Goal: Transaction & Acquisition: Purchase product/service

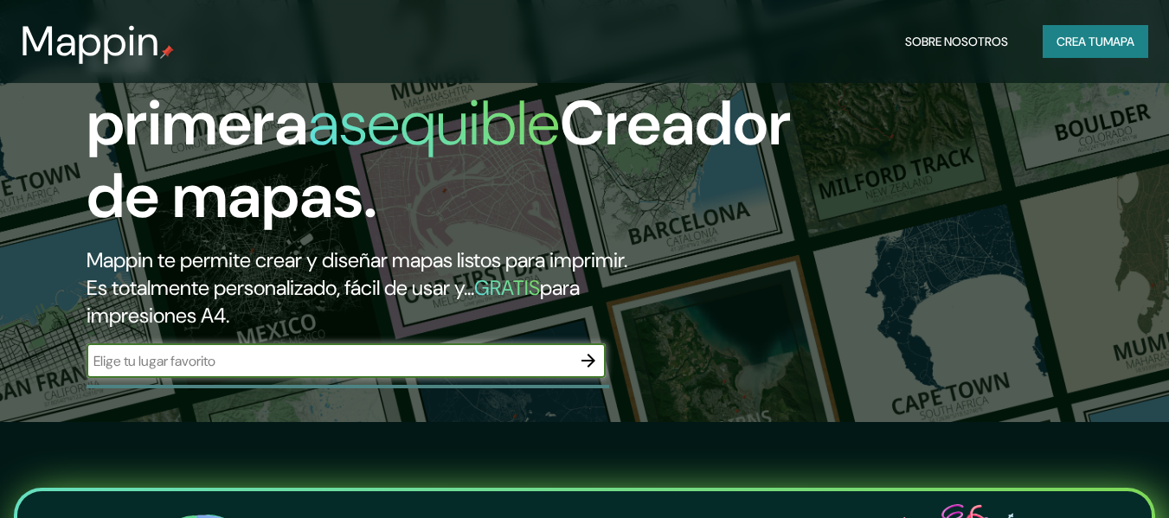
scroll to position [173, 0]
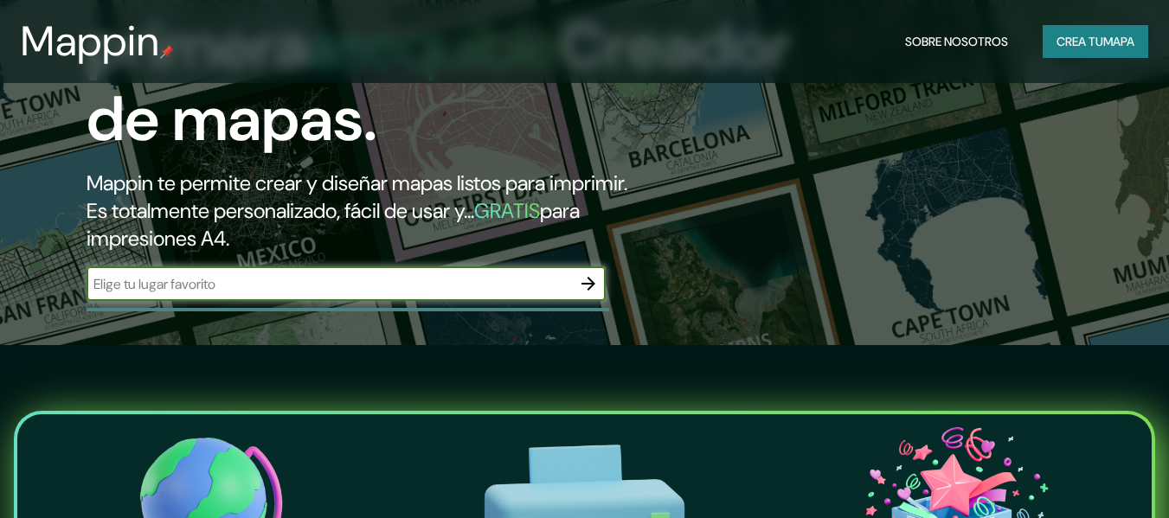
click at [429, 283] on input "text" at bounding box center [329, 284] width 485 height 20
drag, startPoint x: 343, startPoint y: 285, endPoint x: 234, endPoint y: 286, distance: 109.0
click at [234, 286] on input "text" at bounding box center [329, 284] width 485 height 20
type input "lurin"
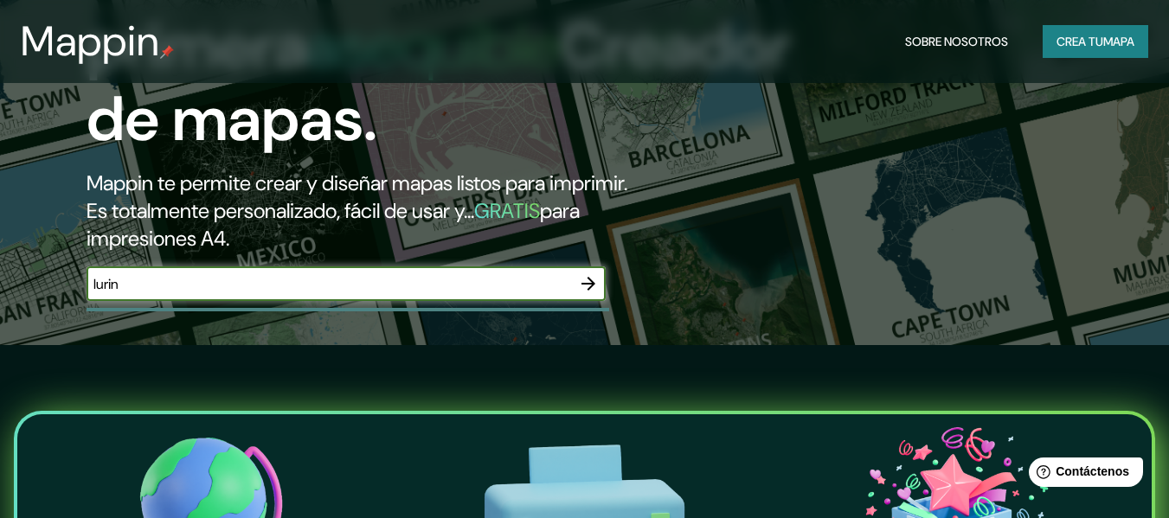
click at [588, 283] on icon "button" at bounding box center [589, 284] width 14 height 14
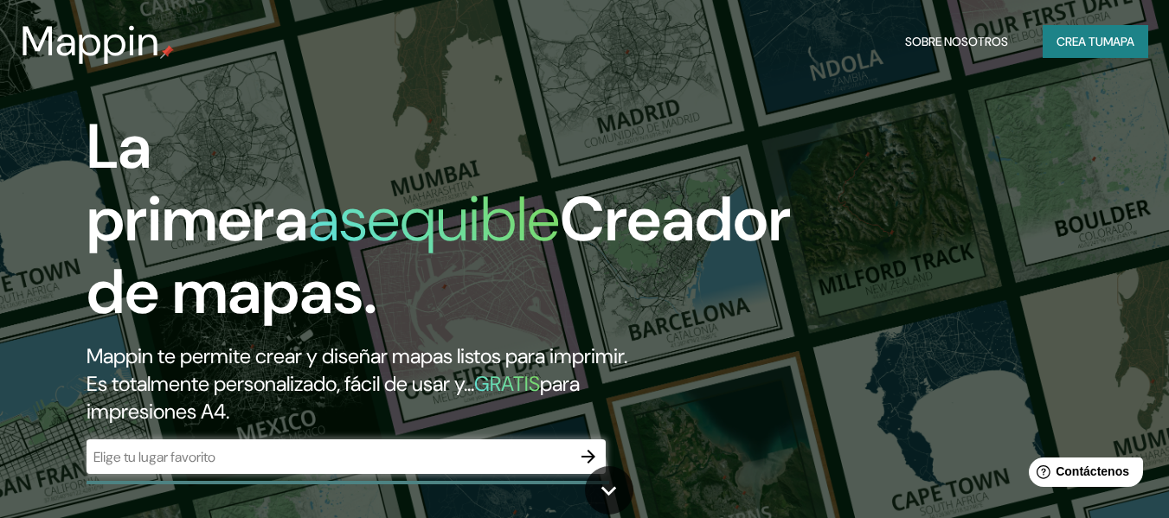
click at [347, 454] on input "text" at bounding box center [329, 457] width 485 height 20
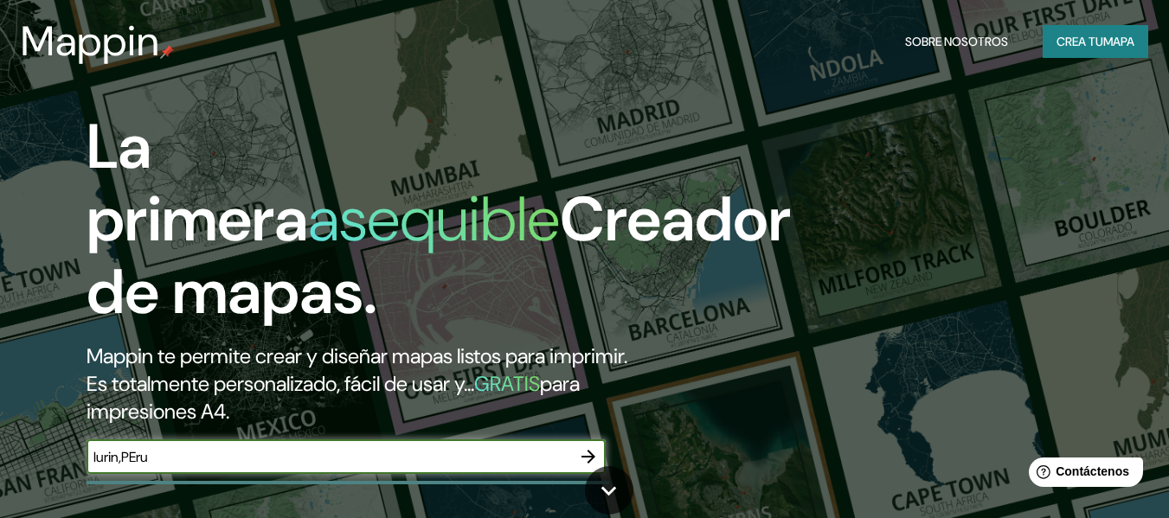
type input "lurin,PEru"
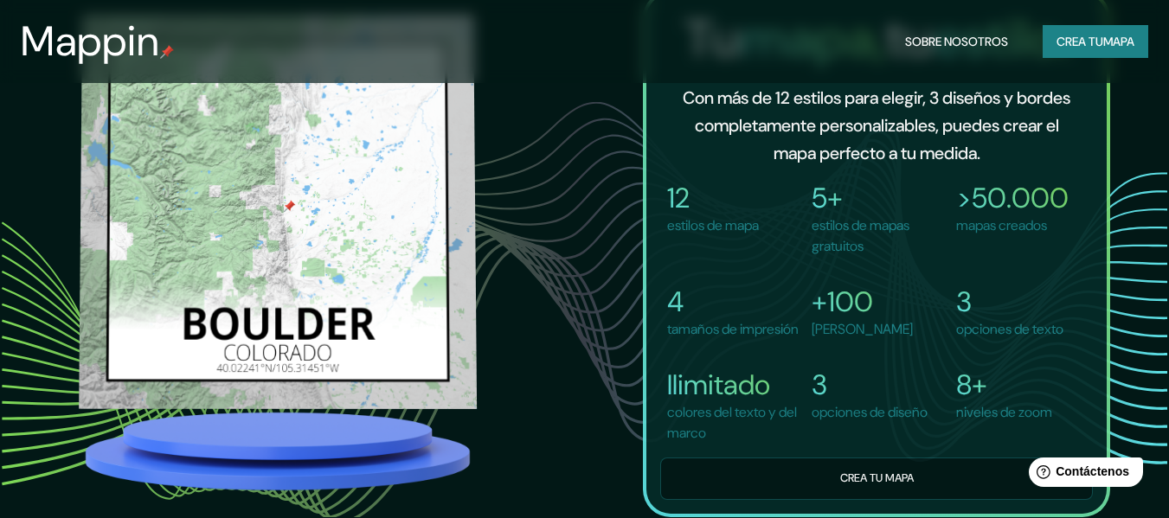
scroll to position [1125, 0]
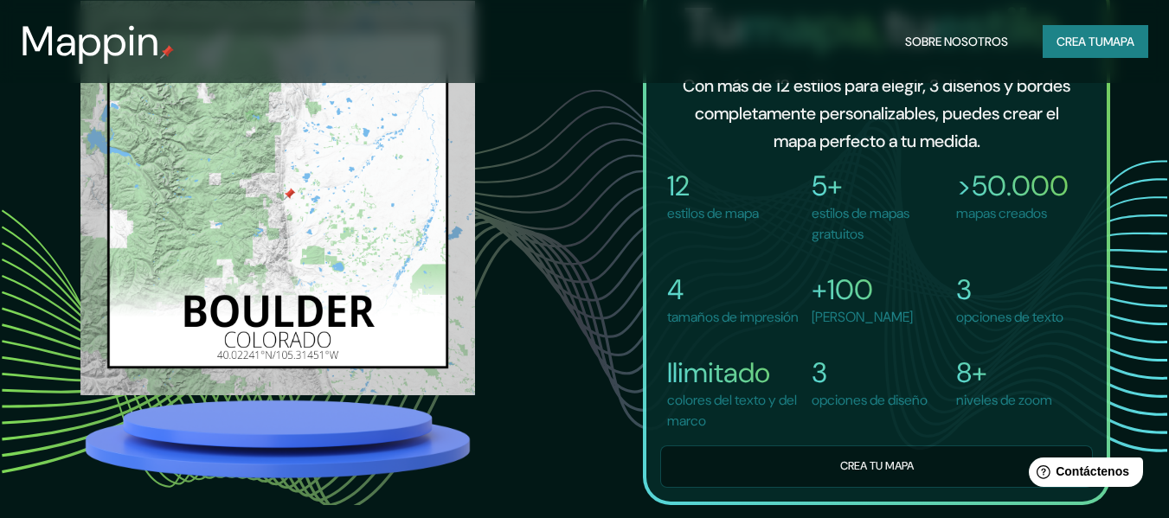
click at [1089, 38] on font "Crea tu" at bounding box center [1080, 42] width 47 height 16
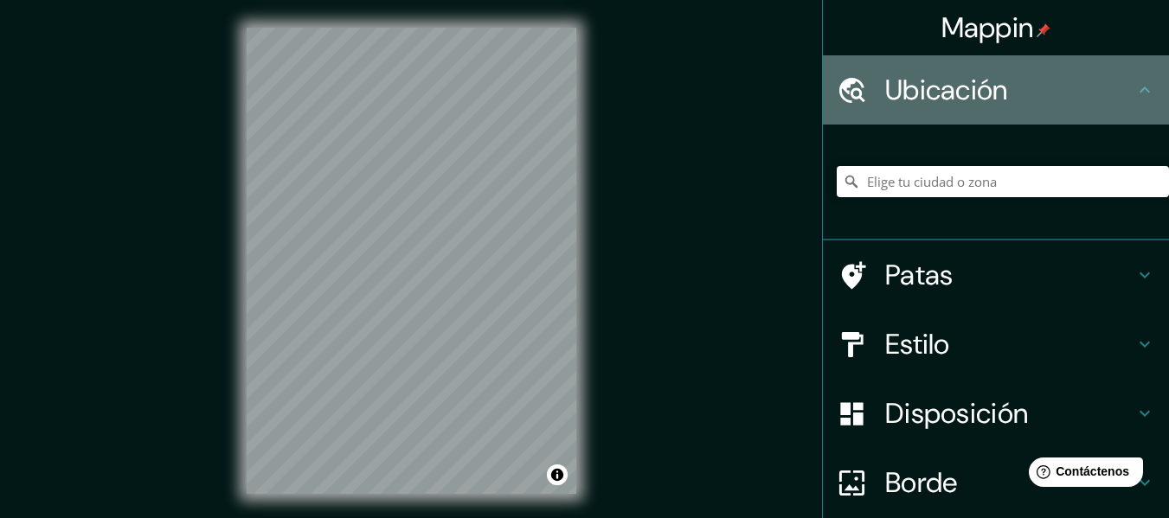
click at [1032, 91] on h4 "Ubicación" at bounding box center [1009, 90] width 249 height 35
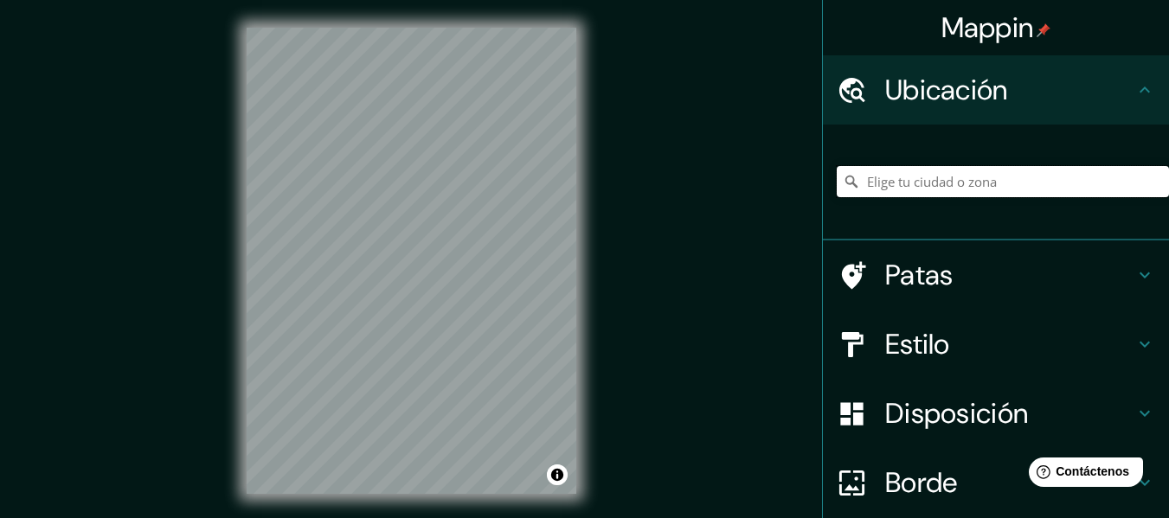
click at [976, 172] on input "Elige tu ciudad o zona" at bounding box center [1003, 181] width 332 height 31
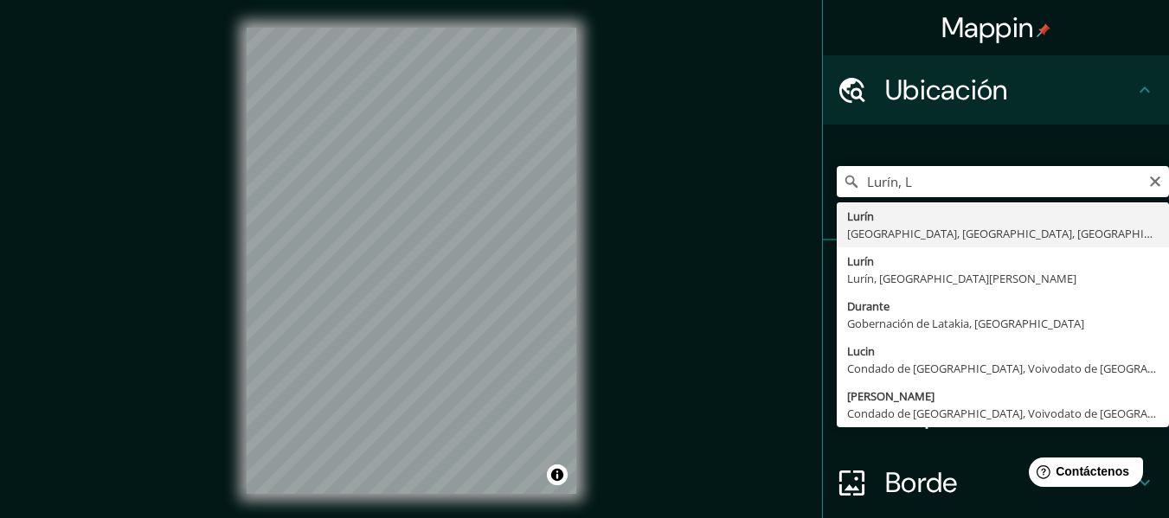
type input "Lurin, [GEOGRAPHIC_DATA], [GEOGRAPHIC_DATA], [GEOGRAPHIC_DATA]"
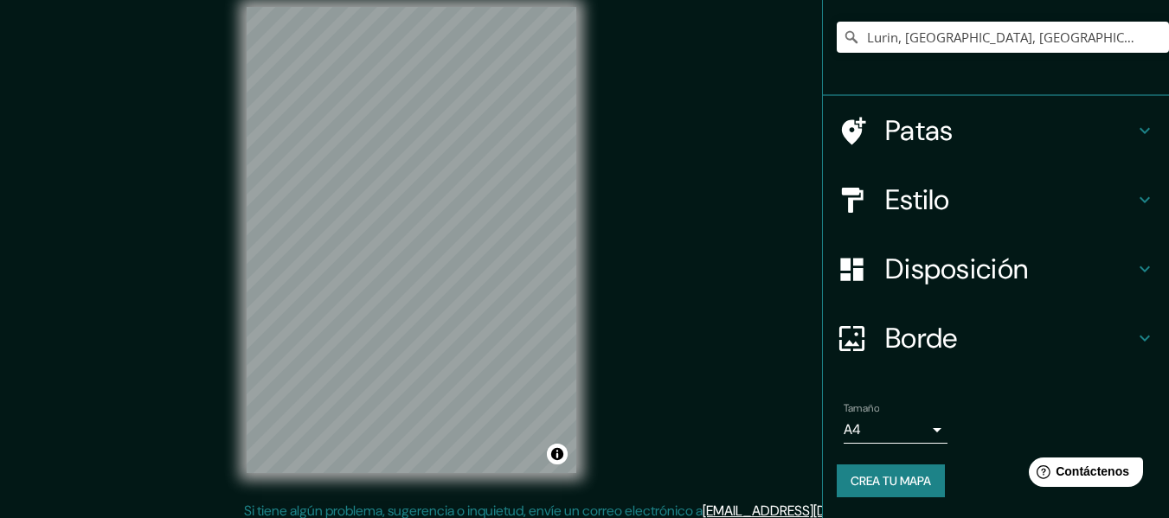
scroll to position [31, 0]
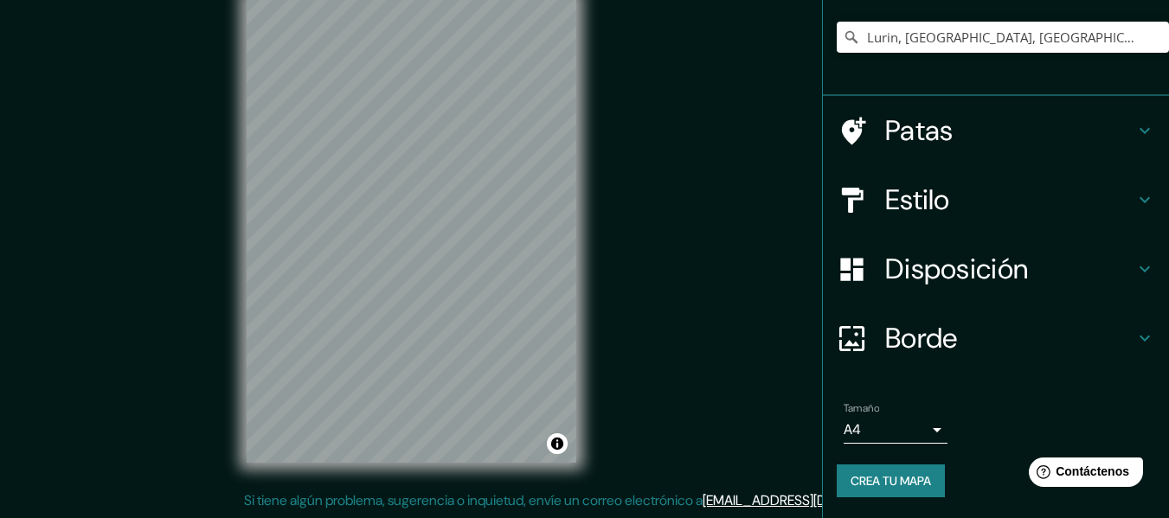
click at [915, 427] on body "Mappin Ubicación Lurin, [GEOGRAPHIC_DATA], [GEOGRAPHIC_DATA], [GEOGRAPHIC_DATA]…" at bounding box center [584, 228] width 1169 height 518
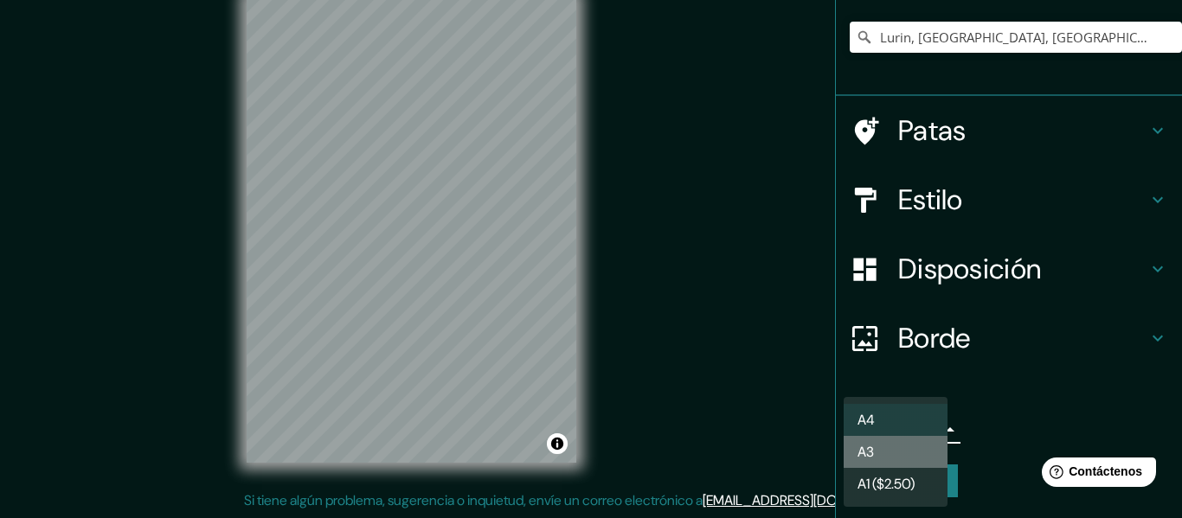
click at [916, 450] on li "A3" at bounding box center [896, 452] width 104 height 32
type input "a4"
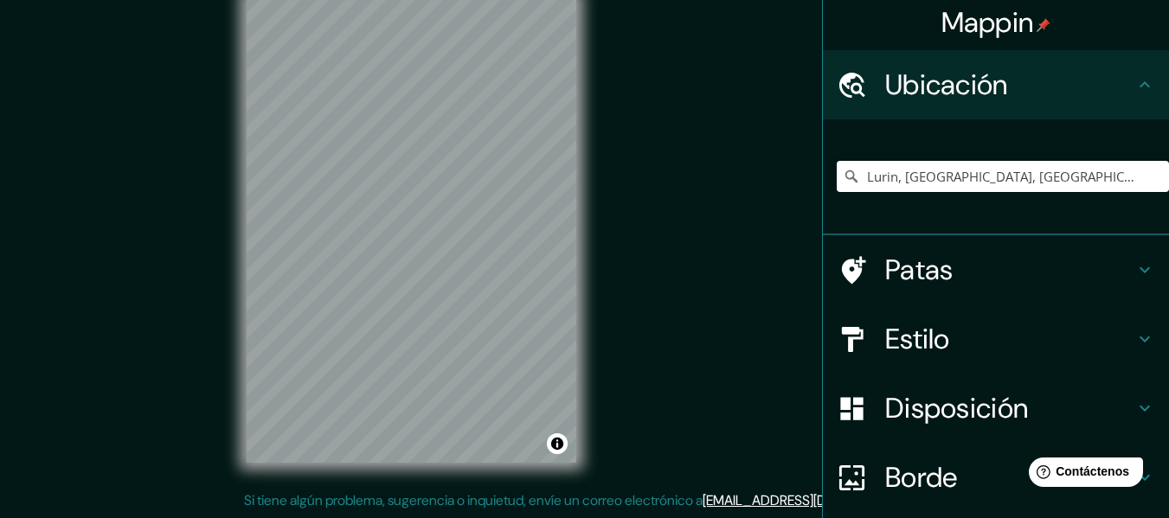
scroll to position [0, 0]
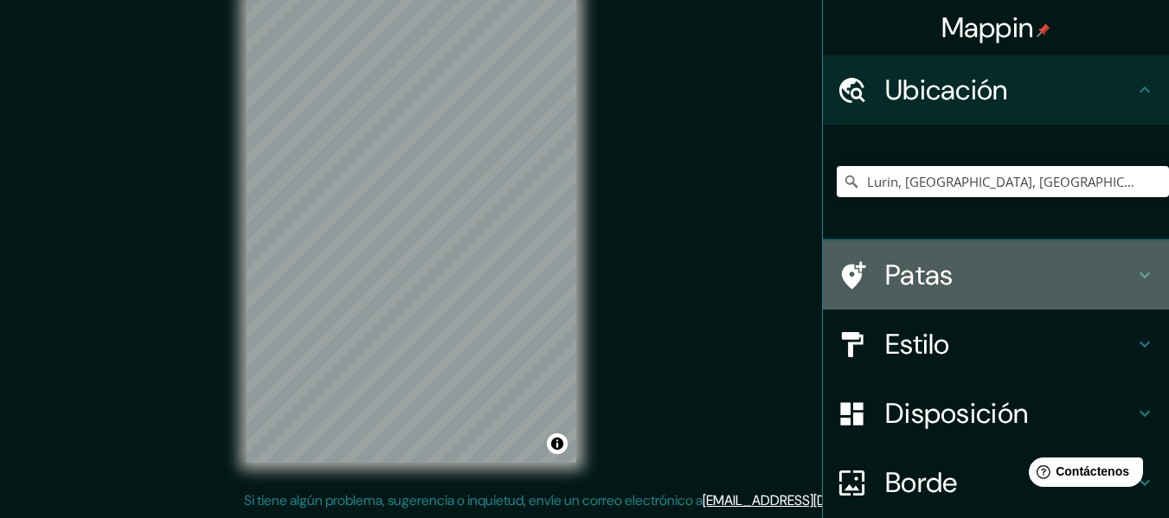
click at [1069, 271] on h4 "Patas" at bounding box center [1009, 275] width 249 height 35
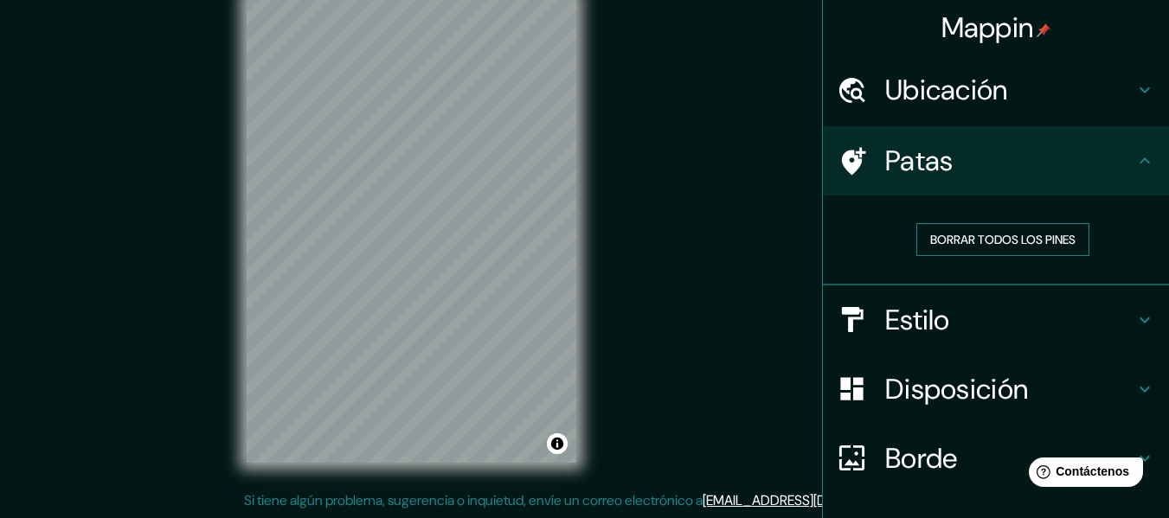
click at [983, 236] on font "Borrar todos los pines" at bounding box center [1002, 240] width 145 height 16
click at [1045, 148] on h4 "Patas" at bounding box center [1009, 161] width 249 height 35
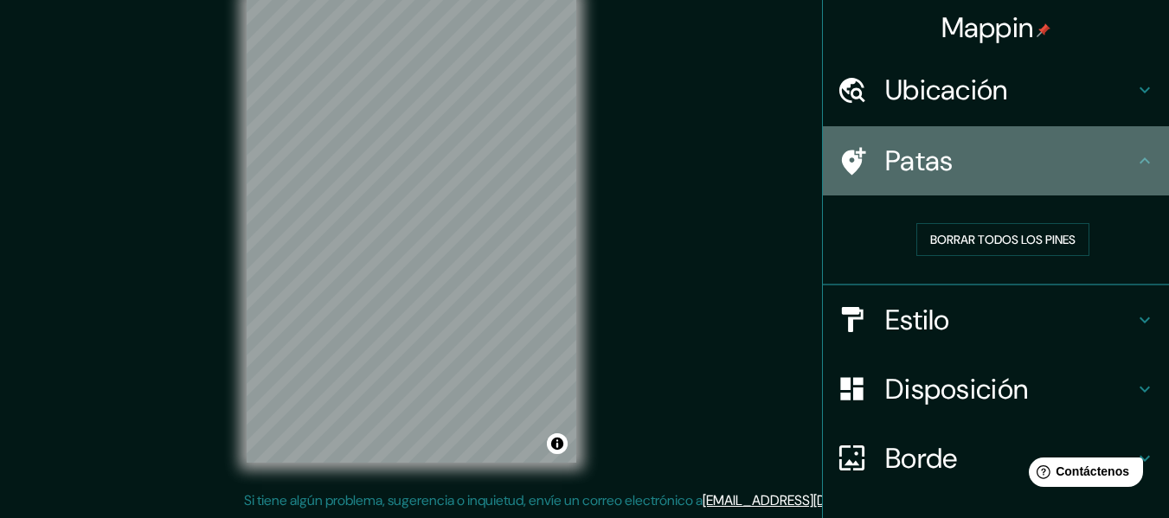
click at [1137, 173] on div "Patas" at bounding box center [996, 160] width 346 height 69
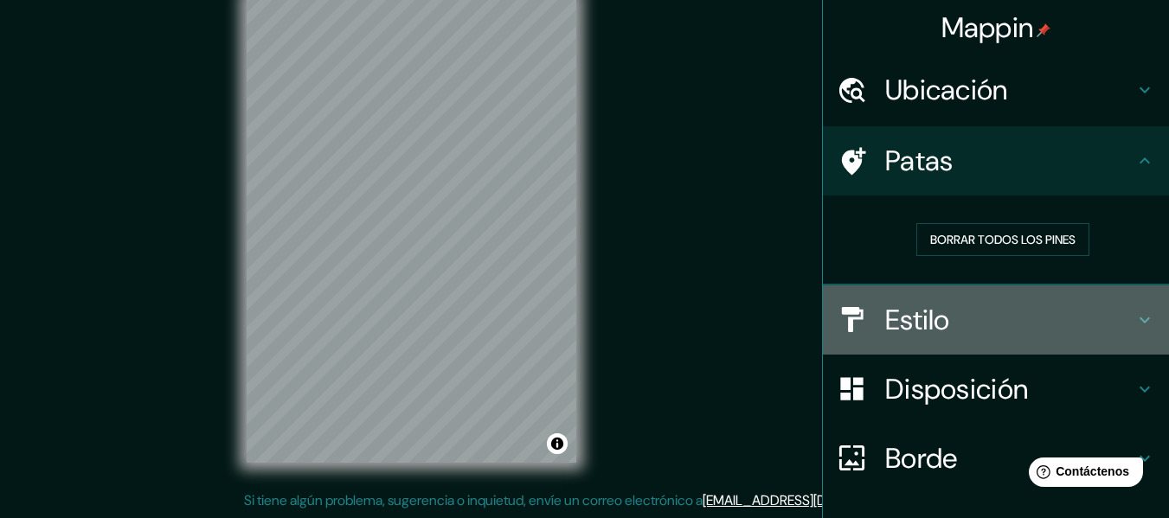
click at [1116, 322] on h4 "Estilo" at bounding box center [1009, 320] width 249 height 35
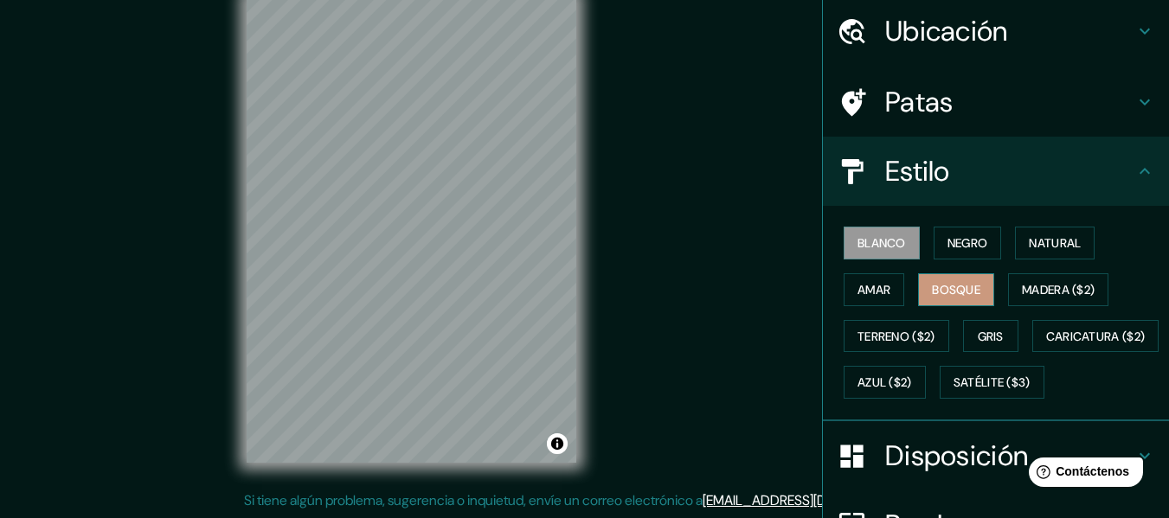
scroll to position [87, 0]
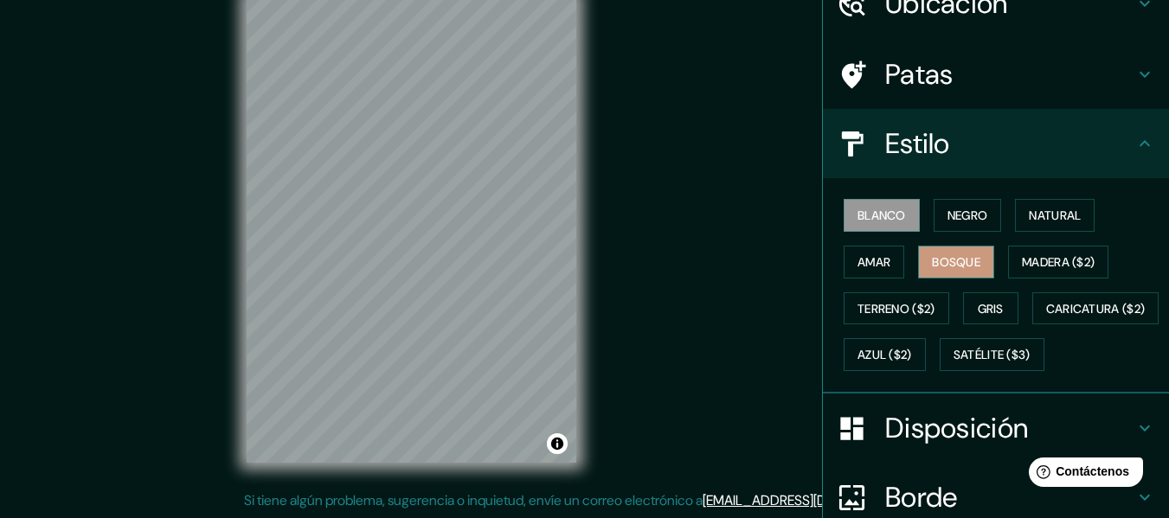
click at [947, 261] on font "Bosque" at bounding box center [956, 262] width 48 height 16
click at [858, 260] on font "Amar" at bounding box center [874, 262] width 33 height 16
click at [866, 211] on font "Blanco" at bounding box center [882, 216] width 48 height 16
click at [976, 217] on font "Negro" at bounding box center [968, 216] width 41 height 16
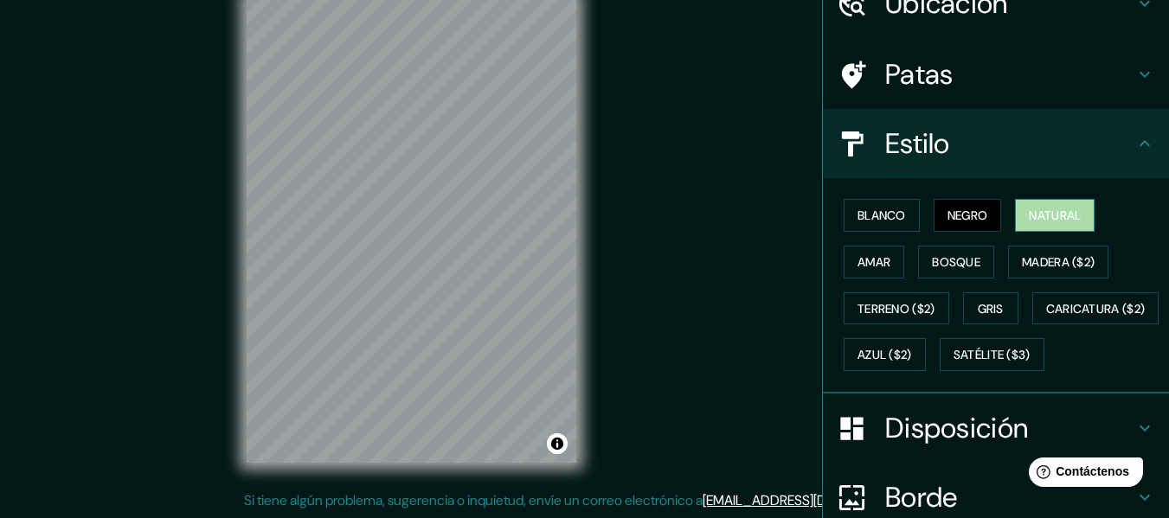
click at [1029, 216] on font "Natural" at bounding box center [1055, 216] width 52 height 16
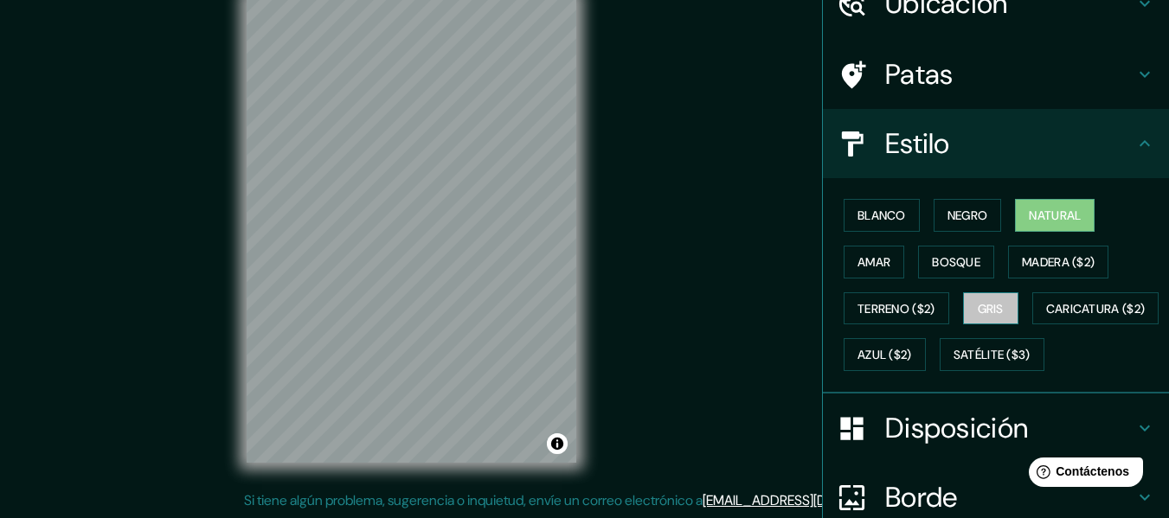
click at [978, 308] on font "Gris" at bounding box center [991, 309] width 26 height 16
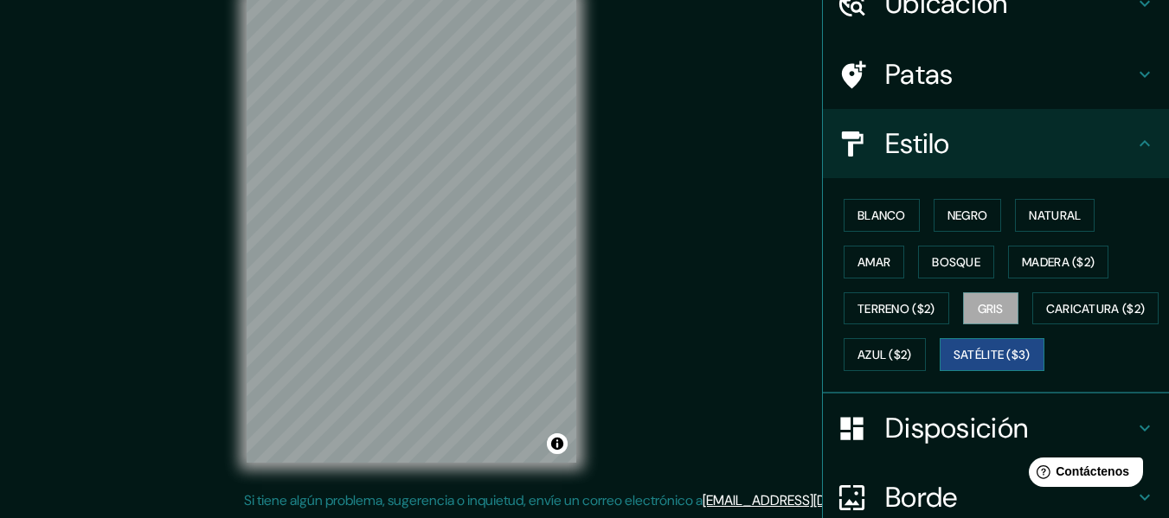
click at [954, 363] on font "Satélite ($3)" at bounding box center [992, 356] width 77 height 16
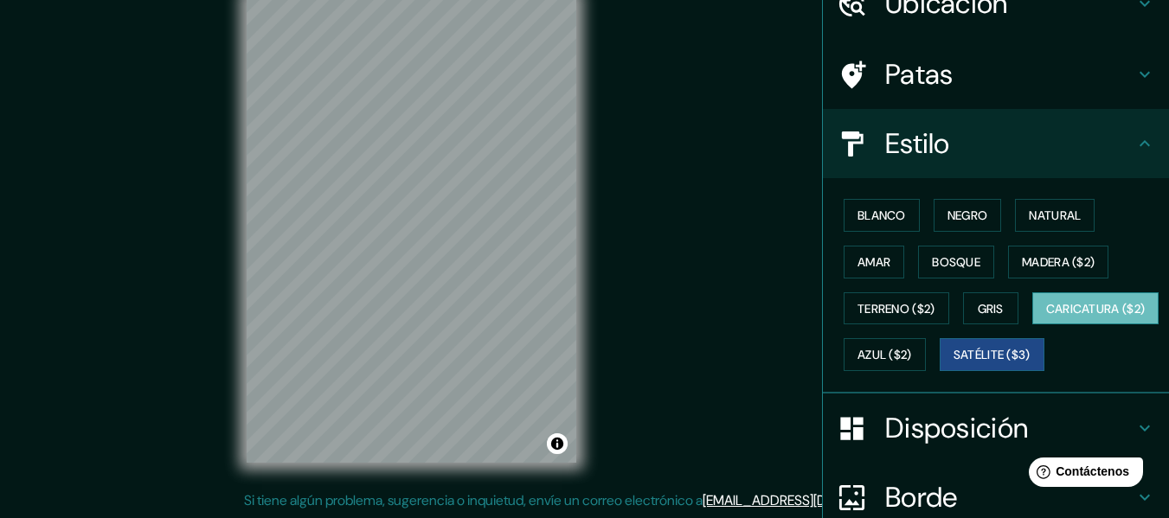
click at [1046, 320] on font "Caricatura ($2)" at bounding box center [1096, 309] width 100 height 22
click at [912, 362] on font "Azul ($2)" at bounding box center [885, 356] width 55 height 16
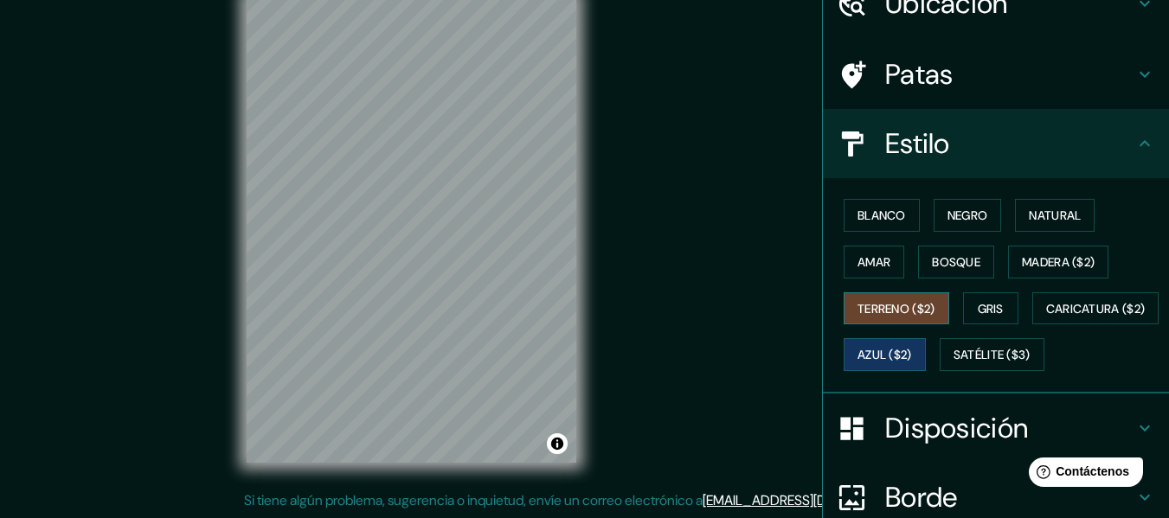
click at [897, 325] on button "Terreno ($2)" at bounding box center [897, 308] width 106 height 33
click at [1020, 317] on div "Blanco Negro Natural Amar Bosque Madera ($2) Terreno ($2) Gris Caricatura ($2) …" at bounding box center [1003, 285] width 332 height 186
click at [983, 314] on font "Gris" at bounding box center [991, 309] width 26 height 16
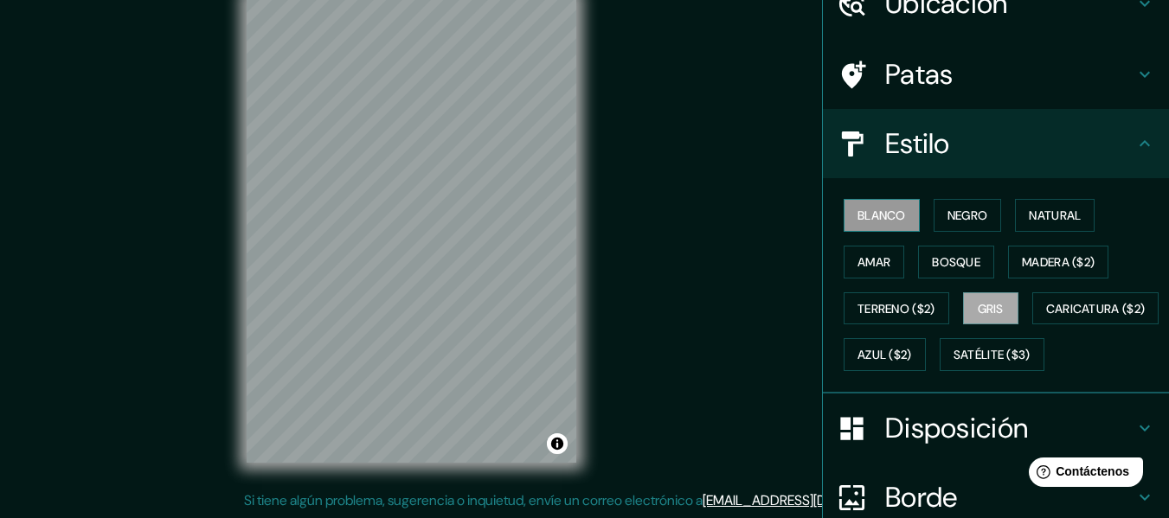
click at [858, 209] on font "Blanco" at bounding box center [882, 216] width 48 height 16
click at [858, 256] on font "Amar" at bounding box center [874, 262] width 33 height 16
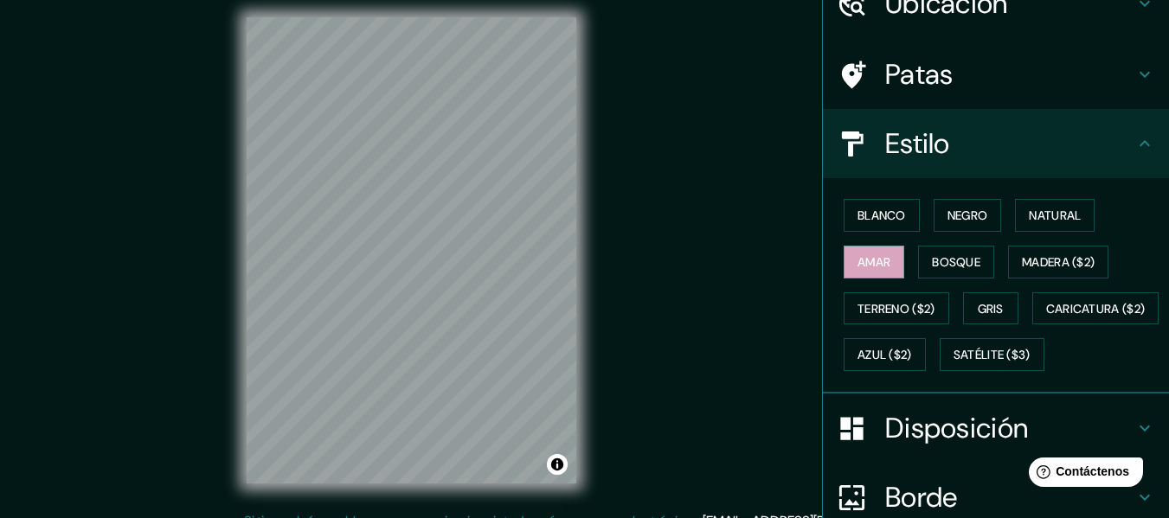
scroll to position [0, 0]
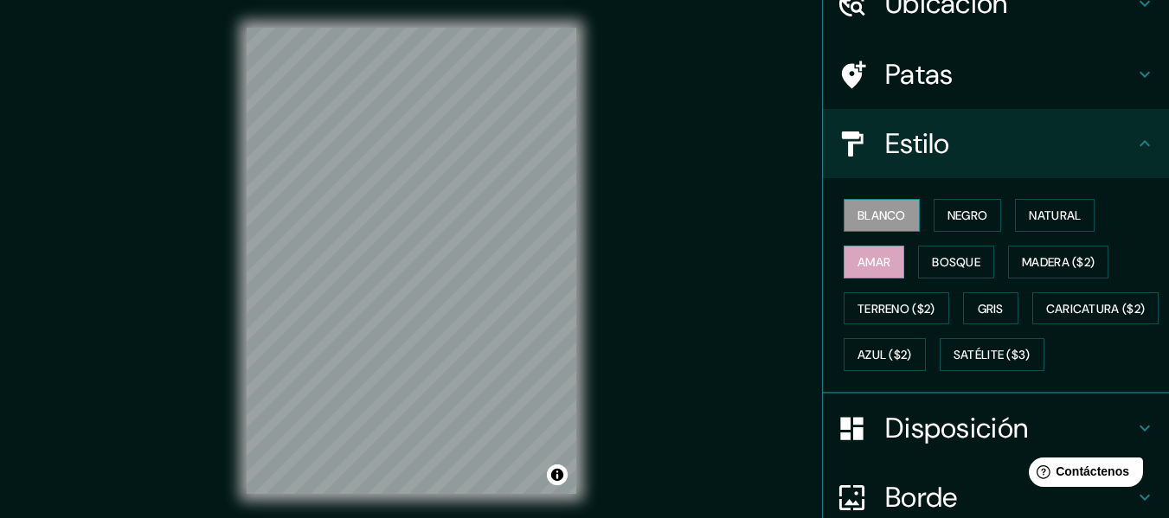
click at [883, 216] on font "Blanco" at bounding box center [882, 216] width 48 height 16
click at [948, 216] on font "Negro" at bounding box center [968, 216] width 41 height 16
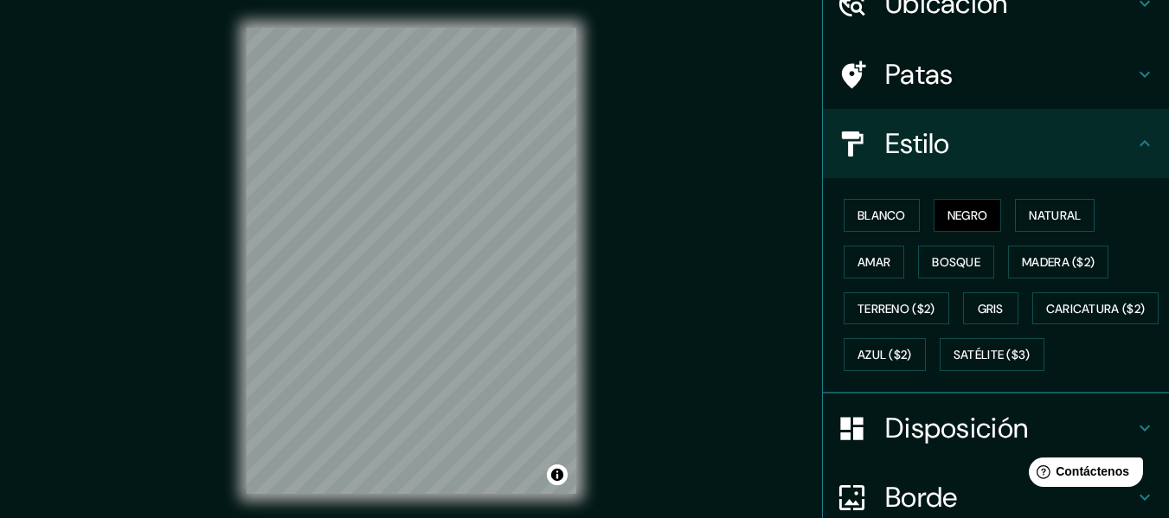
click at [1002, 215] on div "Blanco Negro Natural Amar Bosque Madera ($2) Terreno ($2) Gris Caricatura ($2) …" at bounding box center [1003, 285] width 332 height 186
click at [1042, 216] on font "Natural" at bounding box center [1055, 216] width 52 height 16
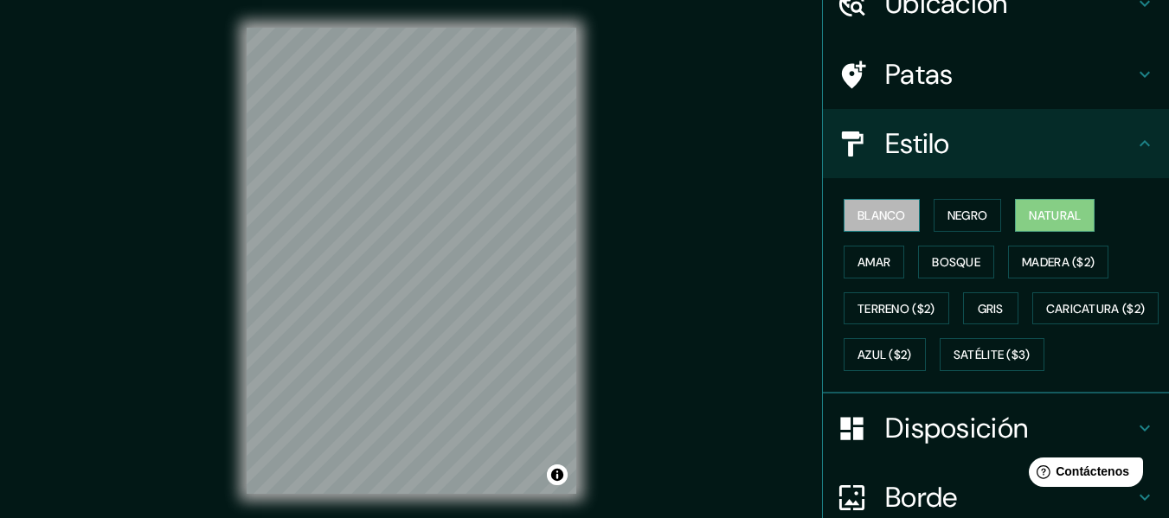
click at [858, 211] on font "Blanco" at bounding box center [882, 216] width 48 height 16
click at [1030, 222] on font "Natural" at bounding box center [1055, 216] width 52 height 16
click at [884, 216] on font "Blanco" at bounding box center [882, 216] width 48 height 16
click at [1034, 223] on font "Natural" at bounding box center [1055, 216] width 52 height 16
click at [948, 222] on font "Negro" at bounding box center [968, 216] width 41 height 16
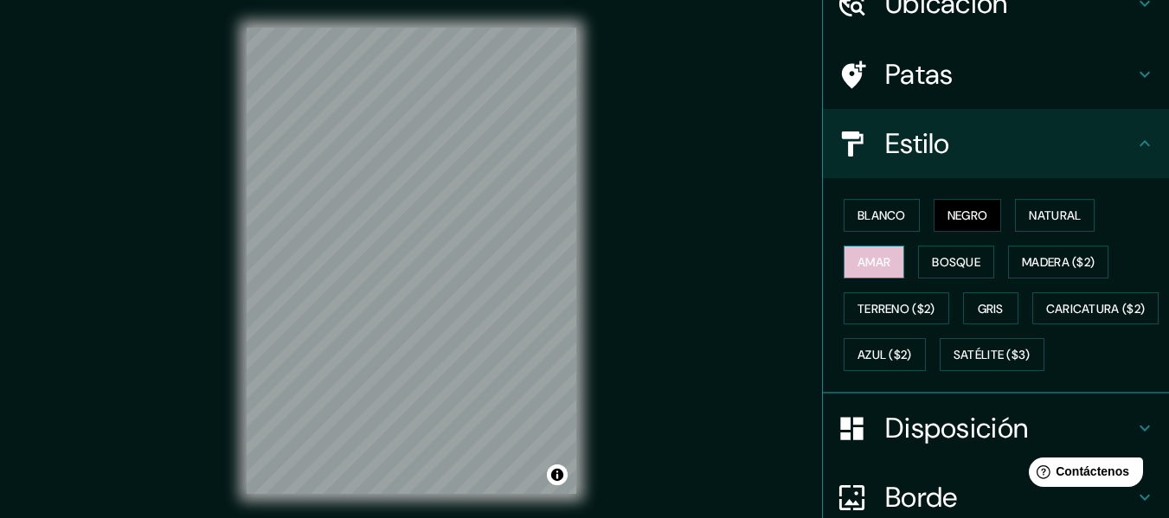
click at [884, 259] on button "Amar" at bounding box center [874, 262] width 61 height 33
click at [1030, 219] on font "Natural" at bounding box center [1055, 216] width 52 height 16
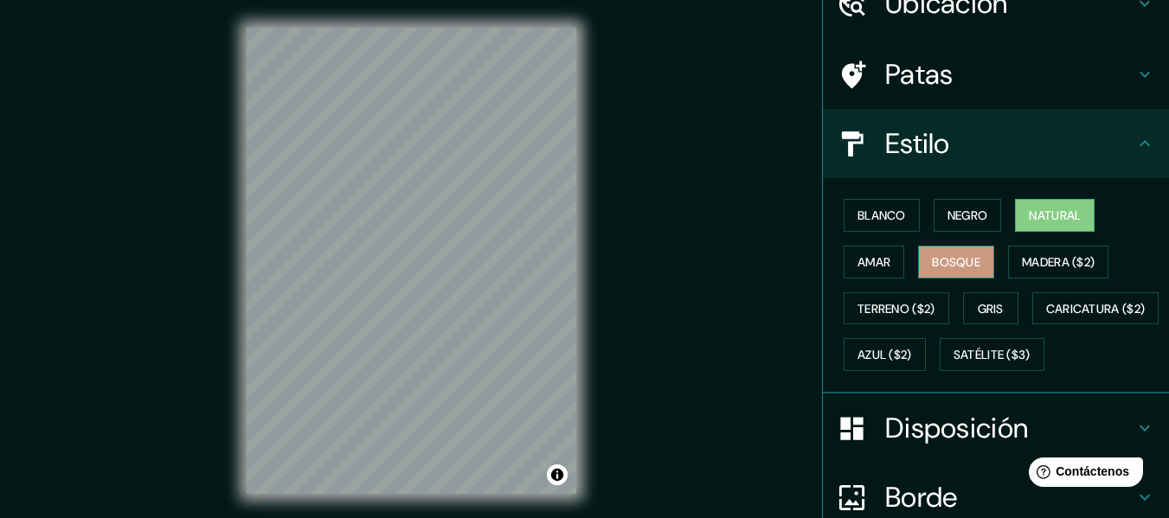
click at [951, 252] on font "Bosque" at bounding box center [956, 262] width 48 height 22
click at [1063, 211] on font "Natural" at bounding box center [1055, 216] width 52 height 16
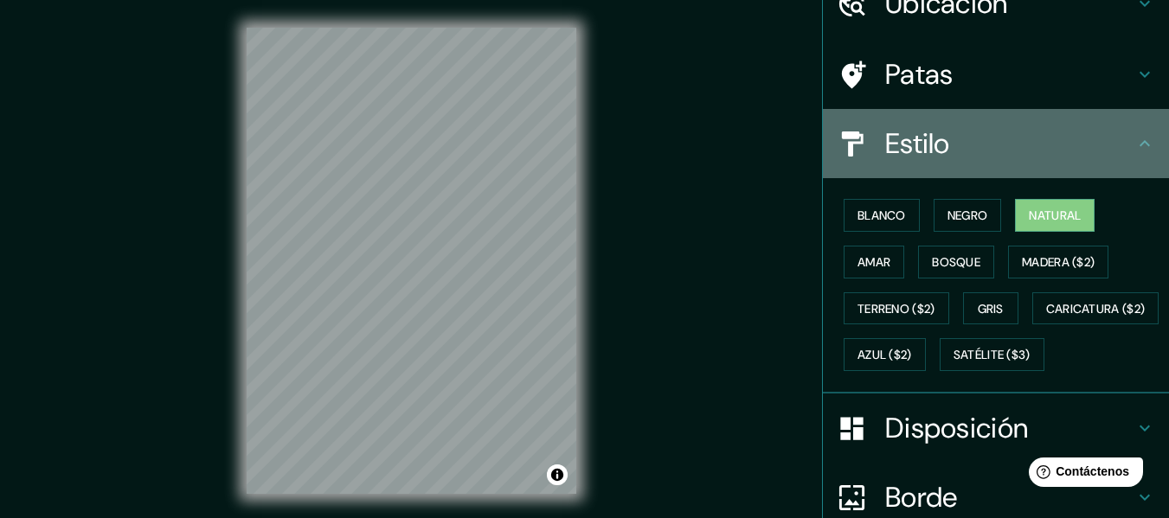
click at [1089, 146] on h4 "Estilo" at bounding box center [1009, 143] width 249 height 35
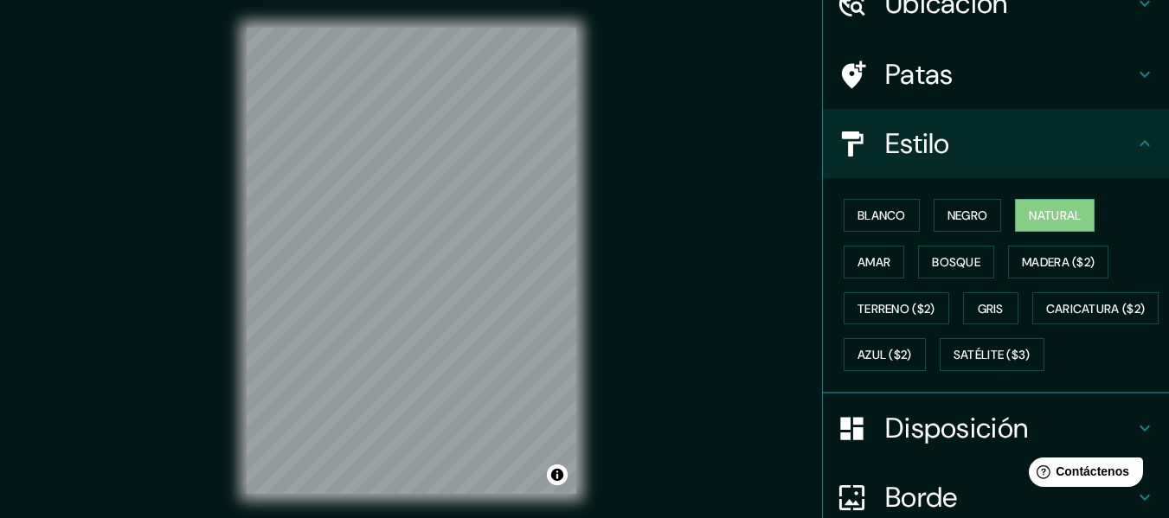
click at [1134, 144] on icon at bounding box center [1144, 143] width 21 height 21
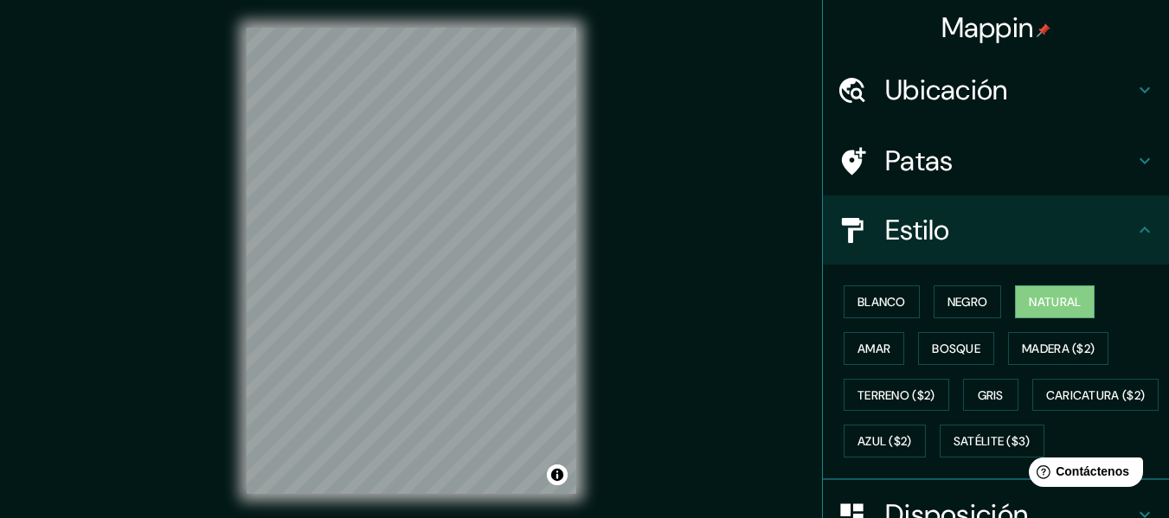
click at [1140, 232] on icon at bounding box center [1144, 230] width 21 height 21
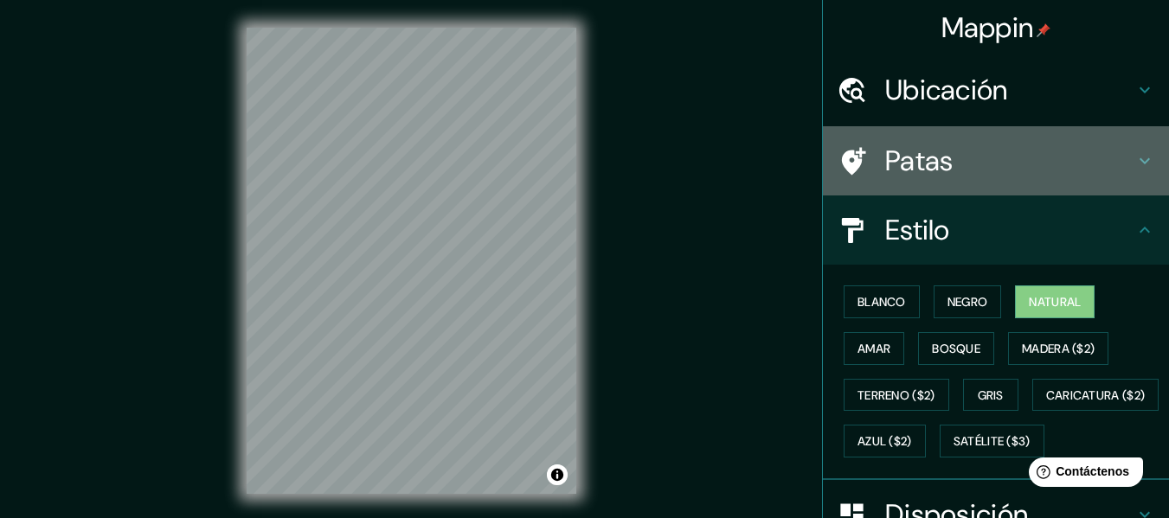
click at [1118, 166] on h4 "Patas" at bounding box center [1009, 161] width 249 height 35
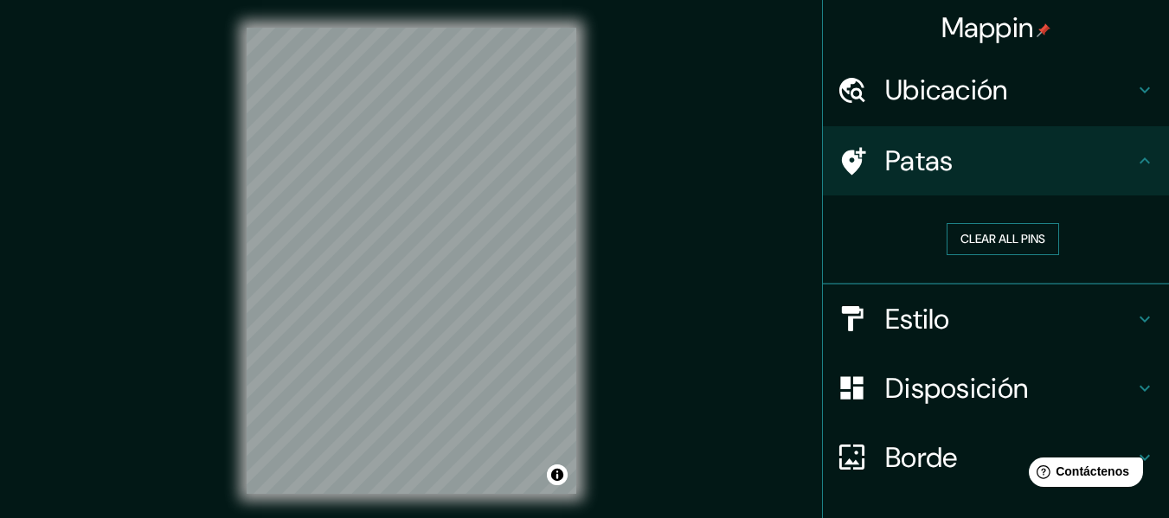
click at [983, 245] on button "Clear all pins" at bounding box center [1003, 239] width 112 height 32
click at [949, 236] on button "Clear all pins" at bounding box center [1003, 239] width 112 height 32
click at [485, 220] on div "Mappin Ubicación Lurin, [GEOGRAPHIC_DATA], [GEOGRAPHIC_DATA], [GEOGRAPHIC_DATA]…" at bounding box center [584, 275] width 1169 height 550
drag, startPoint x: 489, startPoint y: 203, endPoint x: 483, endPoint y: 186, distance: 18.3
click at [483, 186] on div at bounding box center [481, 184] width 14 height 14
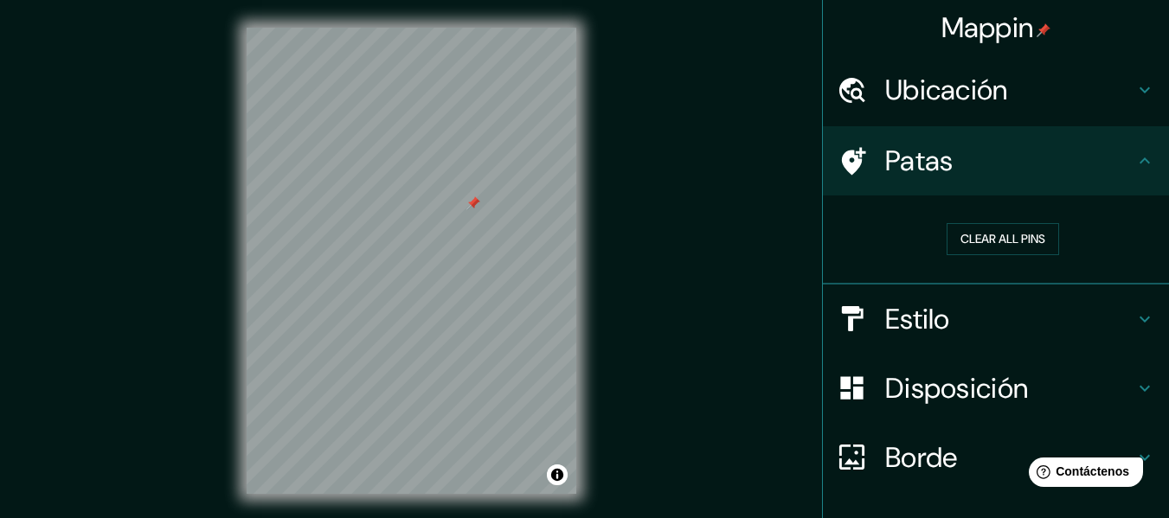
drag, startPoint x: 481, startPoint y: 183, endPoint x: 473, endPoint y: 202, distance: 20.6
click at [473, 202] on div at bounding box center [473, 203] width 14 height 14
click at [962, 241] on button "Clear all pins" at bounding box center [1003, 239] width 112 height 32
click at [967, 230] on button "Clear all pins" at bounding box center [1003, 239] width 112 height 32
click at [1062, 388] on h4 "Disposición" at bounding box center [1009, 388] width 249 height 35
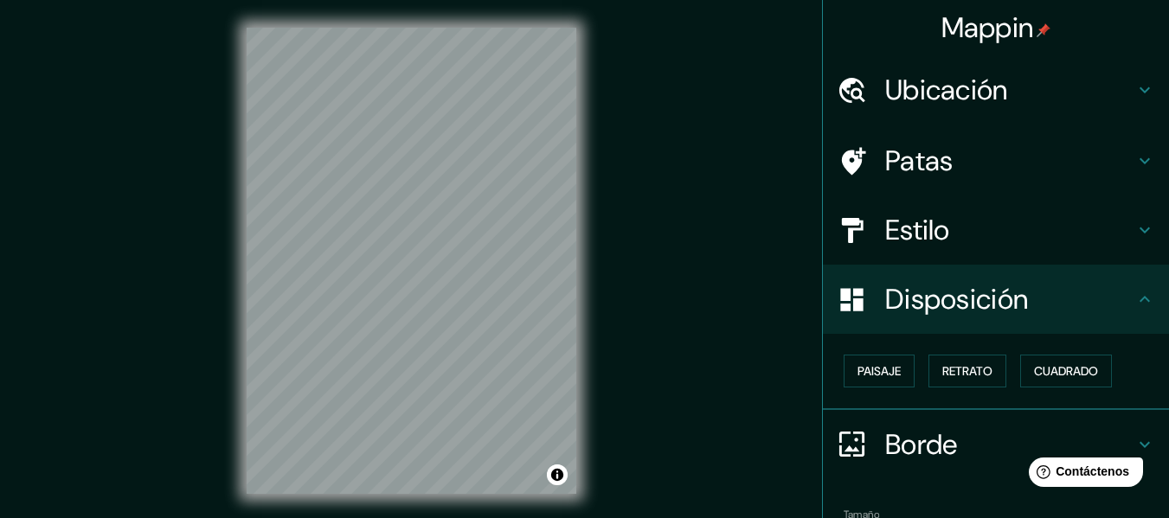
scroll to position [87, 0]
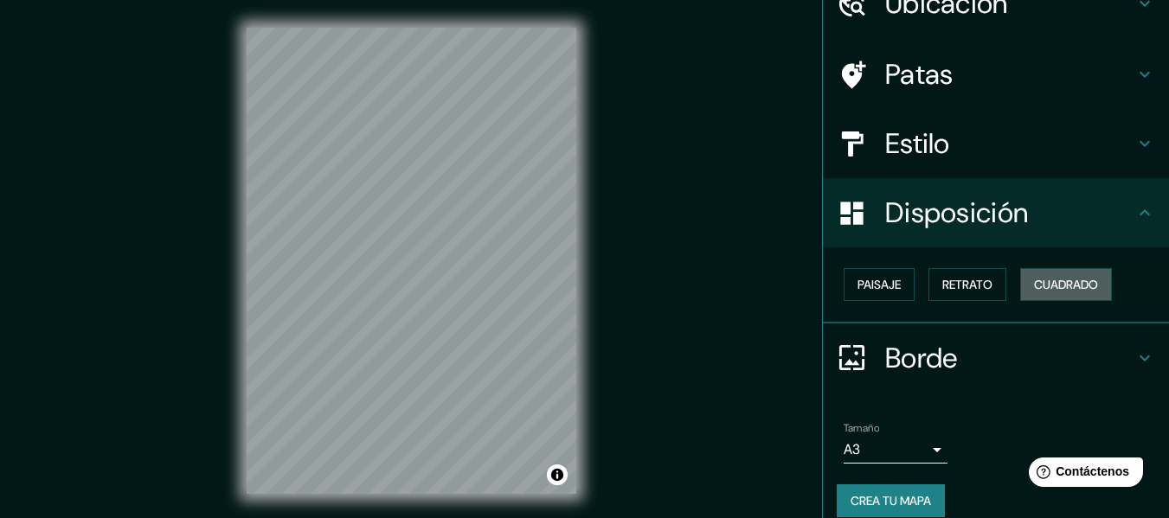
click at [1044, 286] on font "Cuadrado" at bounding box center [1066, 285] width 64 height 16
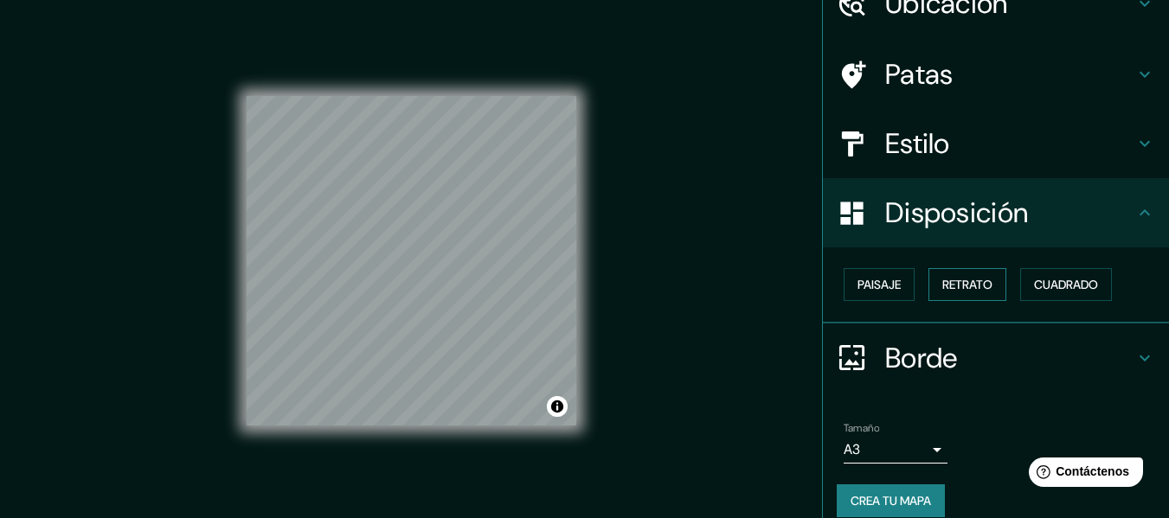
click at [974, 281] on font "Retrato" at bounding box center [967, 285] width 50 height 16
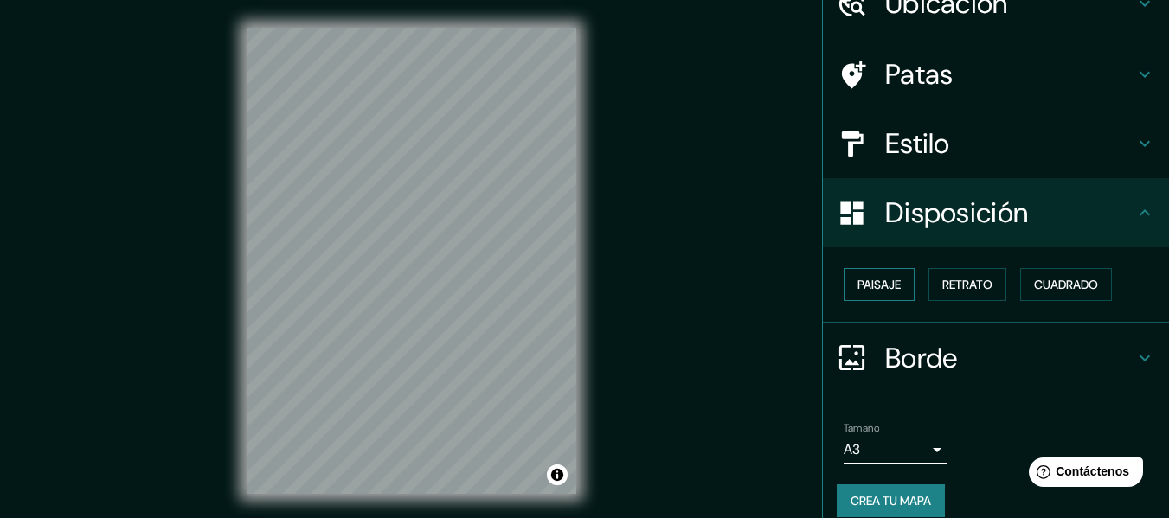
click at [878, 291] on font "Paisaje" at bounding box center [879, 285] width 43 height 16
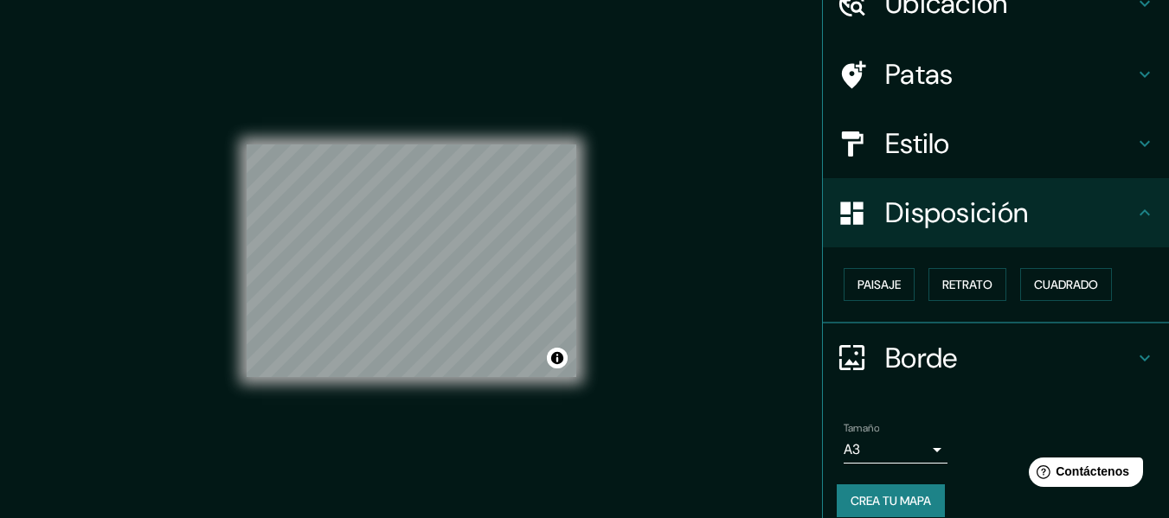
click at [1120, 344] on h4 "Borde" at bounding box center [1009, 358] width 249 height 35
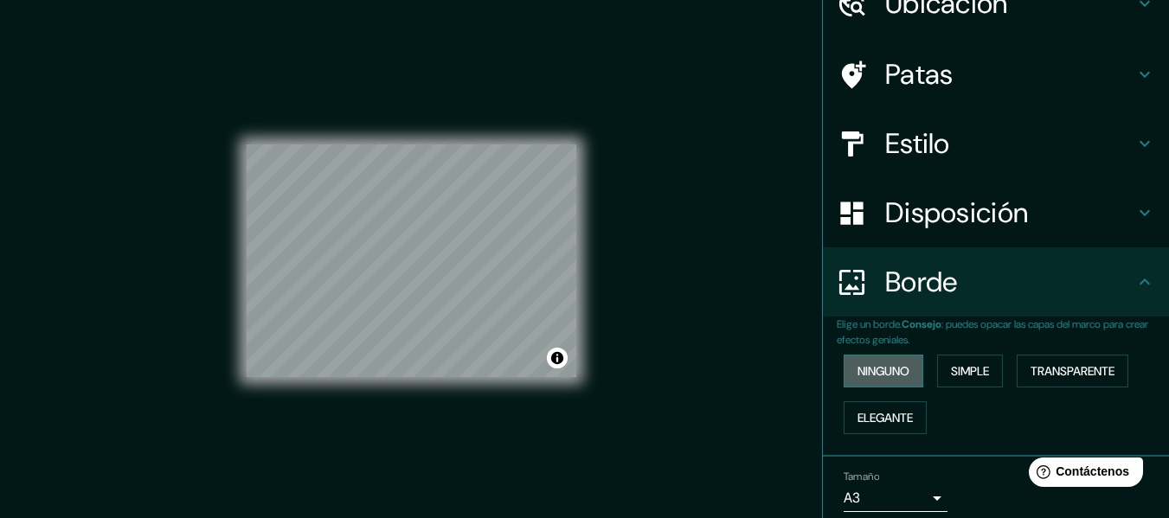
click at [877, 368] on font "Ninguno" at bounding box center [884, 371] width 52 height 16
click at [951, 376] on font "Simple" at bounding box center [970, 371] width 38 height 16
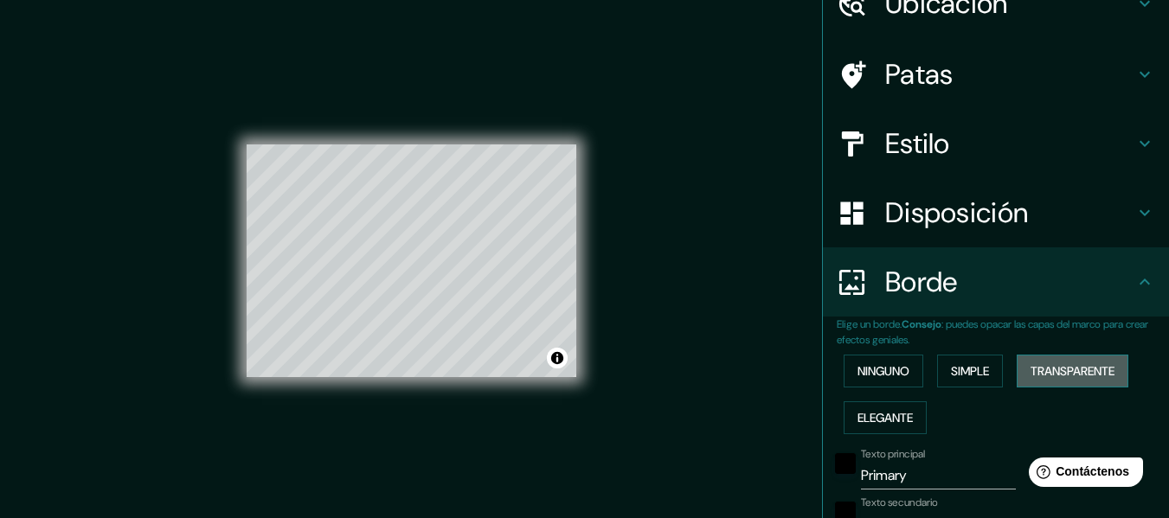
click at [1041, 374] on font "Transparente" at bounding box center [1073, 371] width 84 height 16
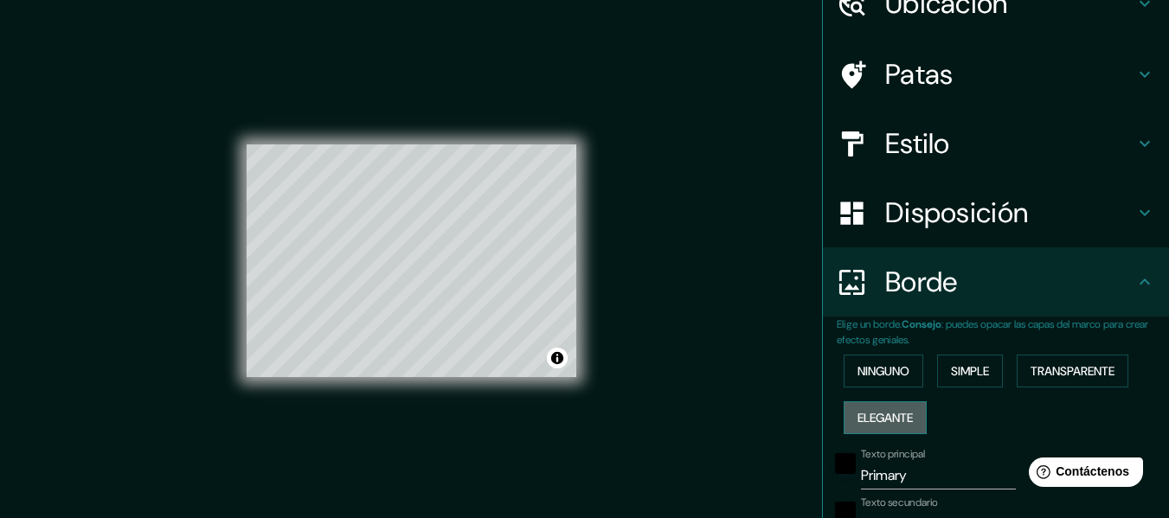
click at [886, 430] on button "Elegante" at bounding box center [885, 418] width 83 height 33
click at [886, 379] on font "Ninguno" at bounding box center [884, 371] width 52 height 16
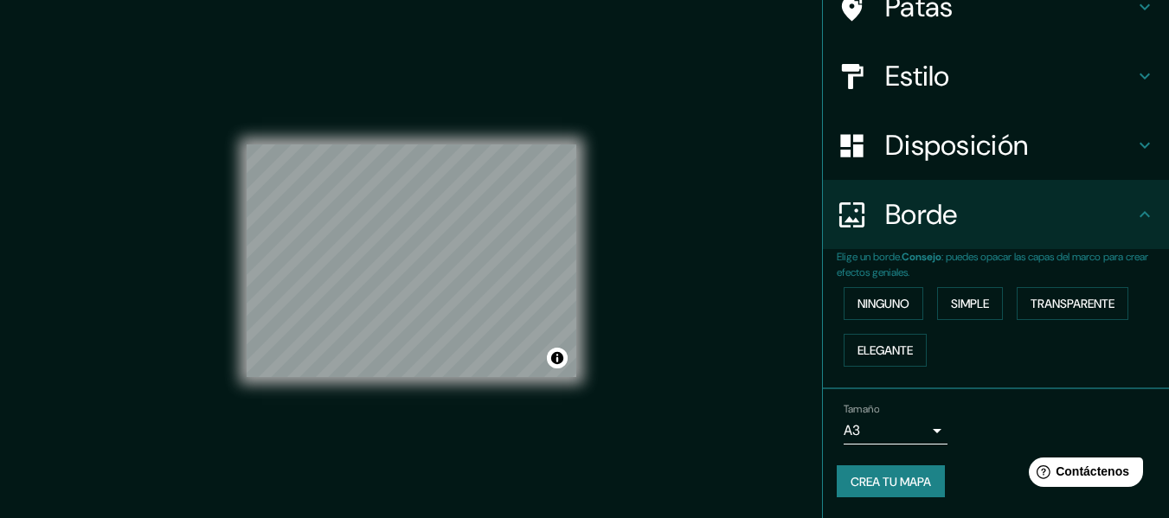
scroll to position [0, 0]
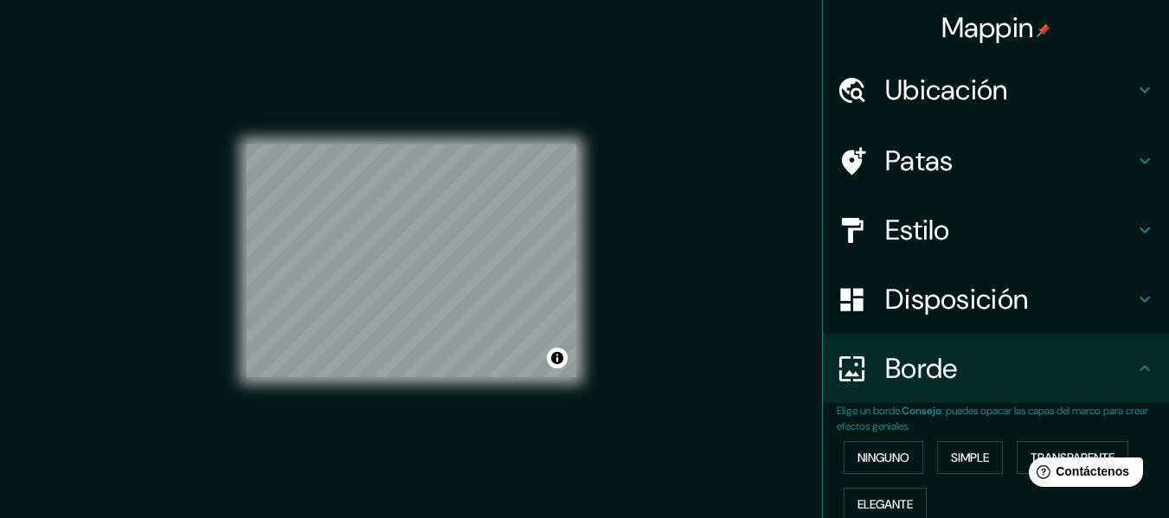
click at [1087, 361] on h4 "Borde" at bounding box center [1009, 368] width 249 height 35
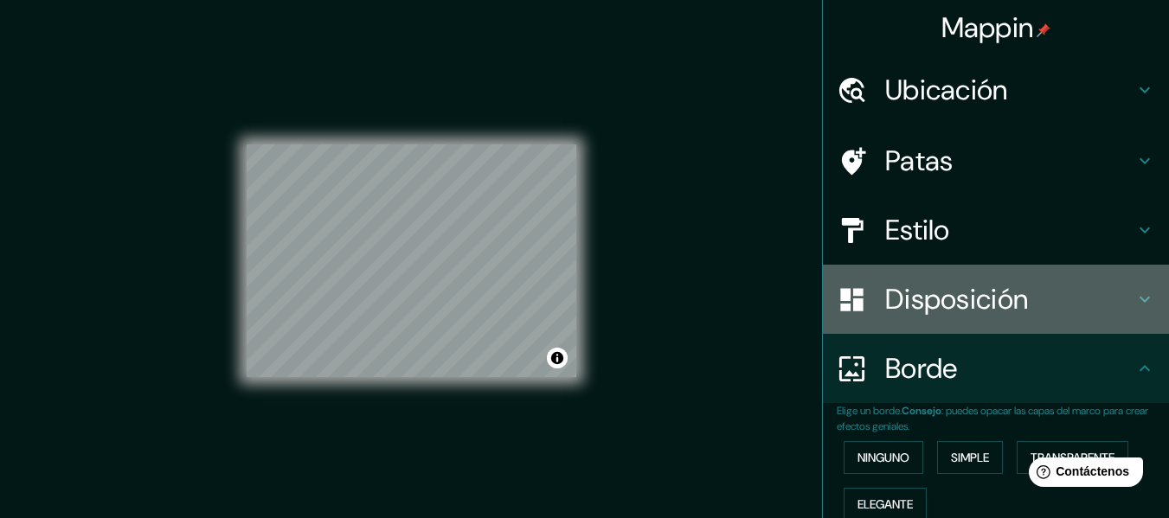
click at [1099, 289] on h4 "Disposición" at bounding box center [1009, 299] width 249 height 35
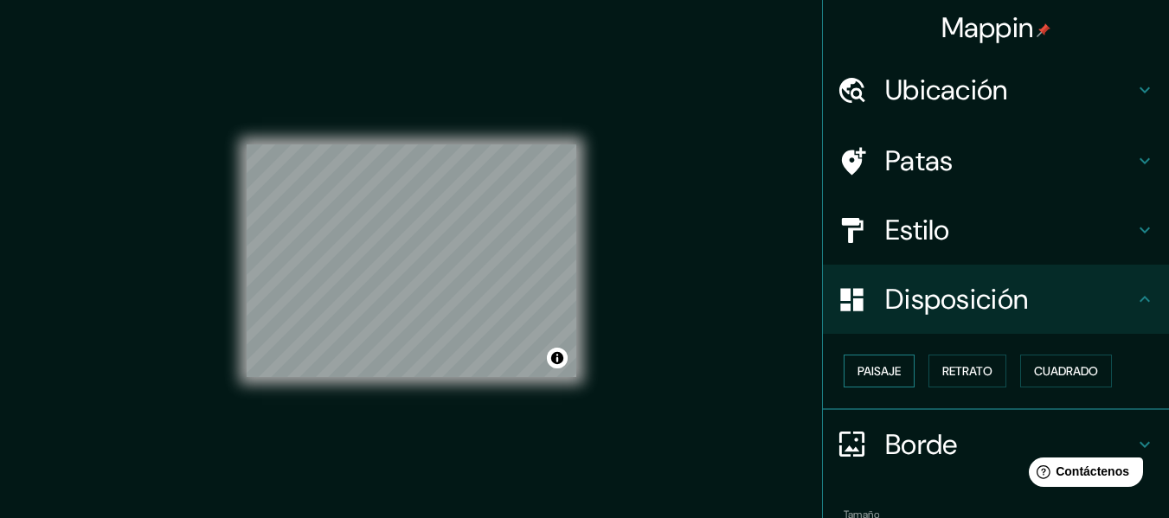
click at [884, 382] on button "Paisaje" at bounding box center [879, 371] width 71 height 33
click at [983, 378] on font "Retrato" at bounding box center [967, 371] width 50 height 16
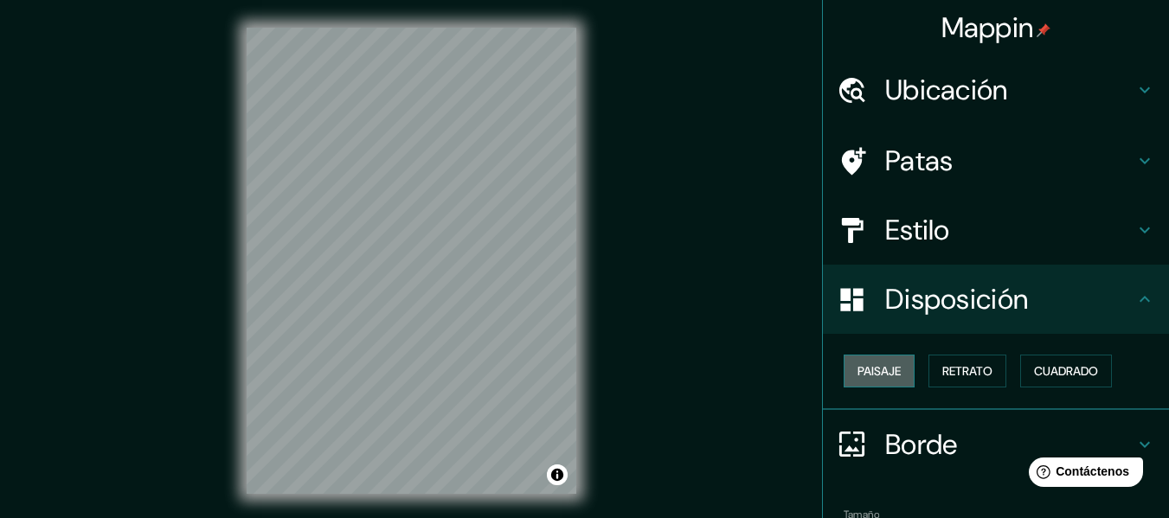
click at [901, 373] on button "Paisaje" at bounding box center [879, 371] width 71 height 33
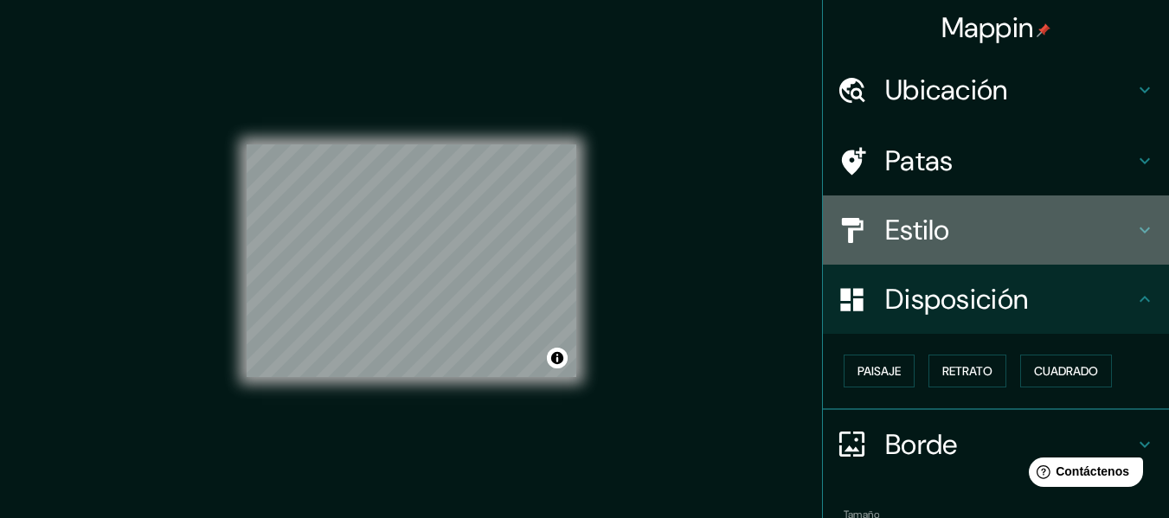
click at [1102, 237] on h4 "Estilo" at bounding box center [1009, 230] width 249 height 35
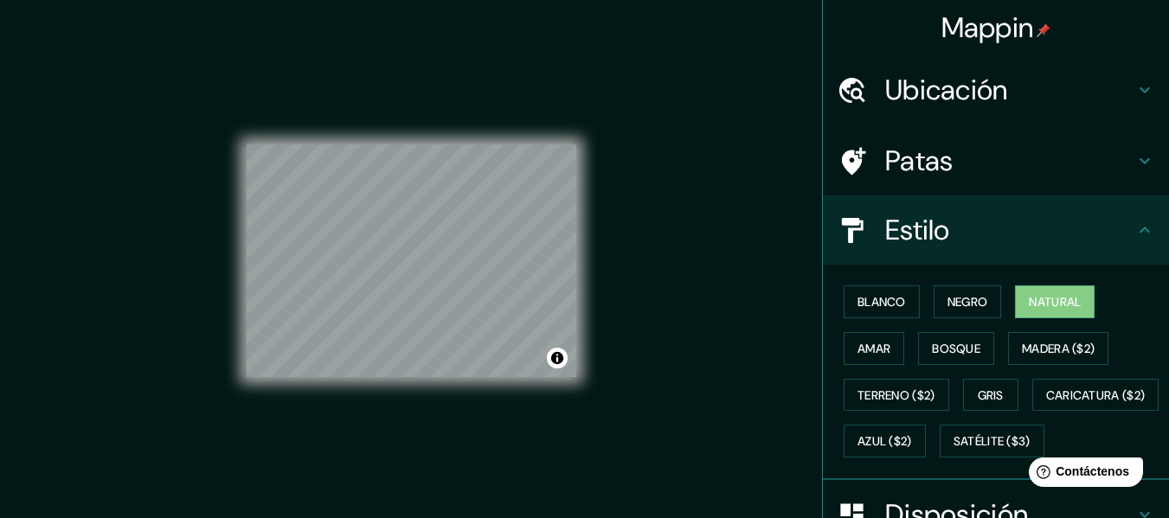
click at [1112, 222] on h4 "Estilo" at bounding box center [1009, 230] width 249 height 35
click at [1096, 179] on div "Patas" at bounding box center [996, 160] width 346 height 69
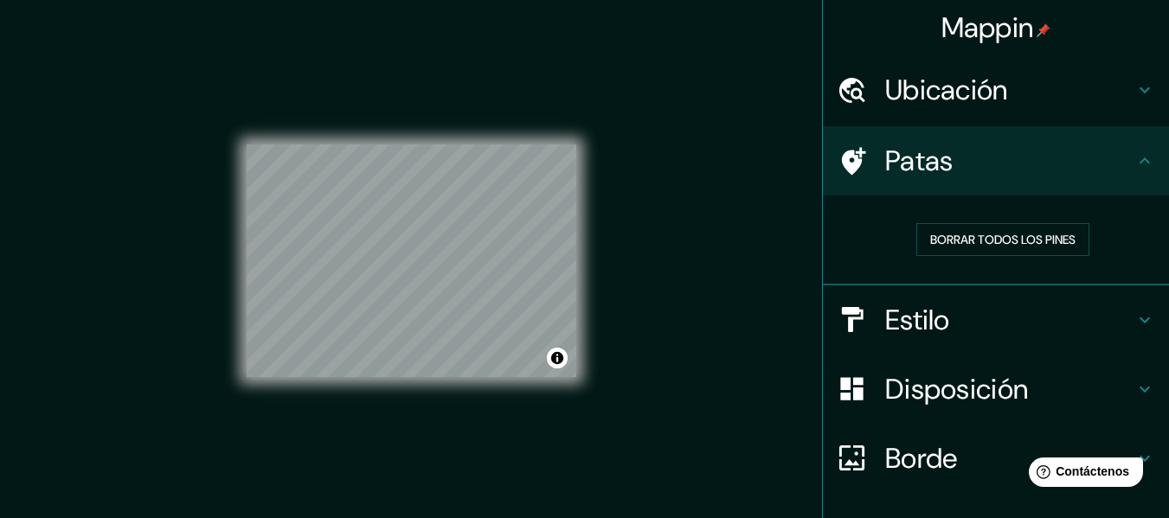
click at [1066, 94] on h4 "Ubicación" at bounding box center [1009, 90] width 249 height 35
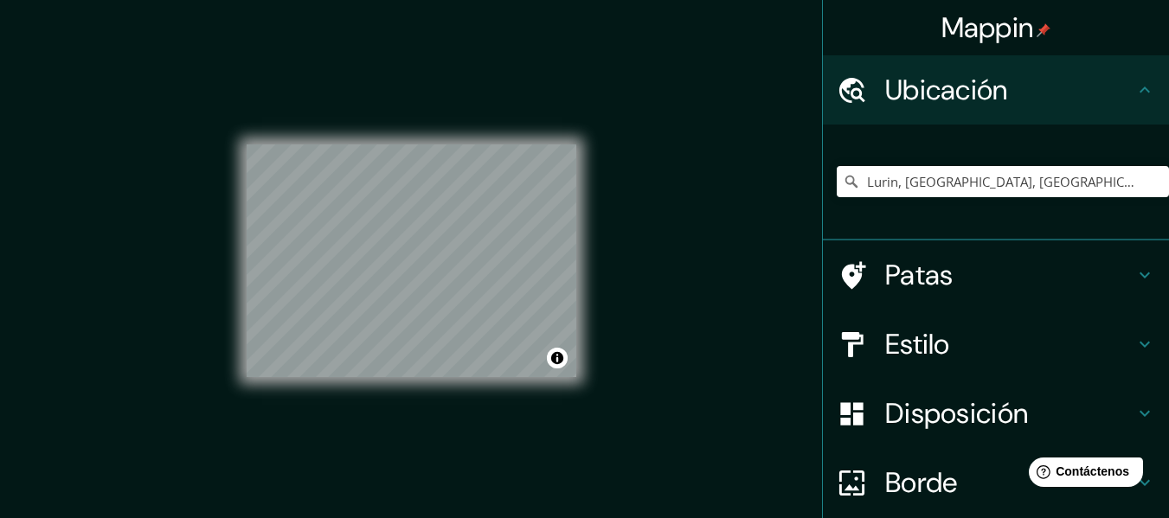
click at [1066, 94] on h4 "Ubicación" at bounding box center [1009, 90] width 249 height 35
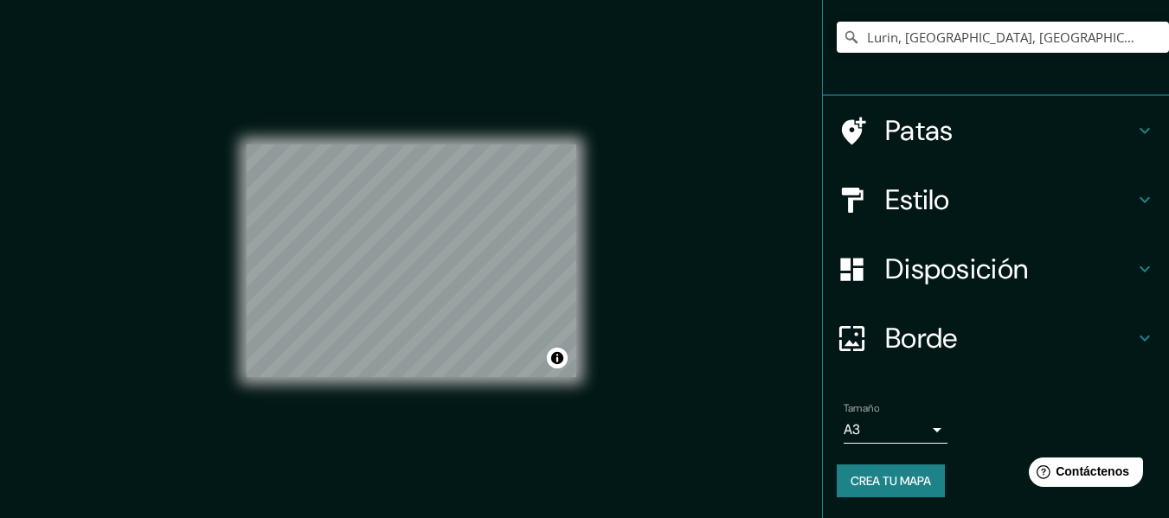
drag, startPoint x: 1161, startPoint y: 331, endPoint x: 132, endPoint y: 2, distance: 1081.0
